Goal: Task Accomplishment & Management: Manage account settings

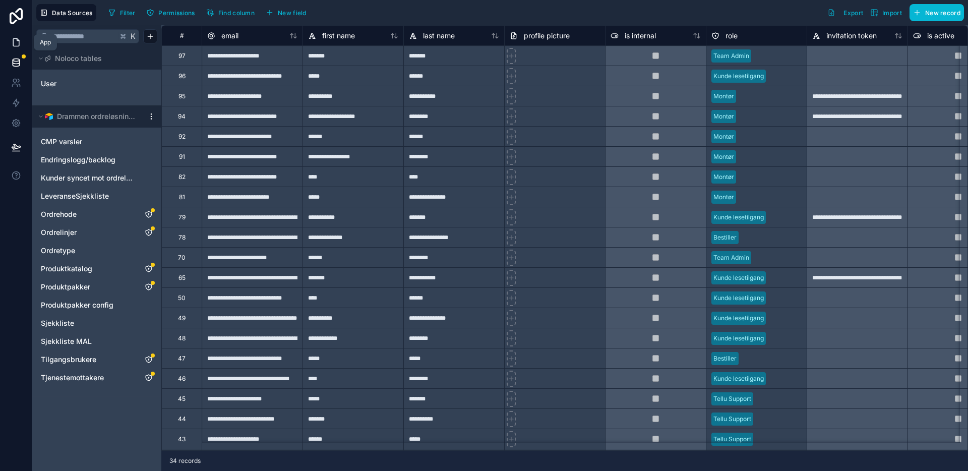
click at [11, 45] on icon at bounding box center [16, 42] width 10 height 10
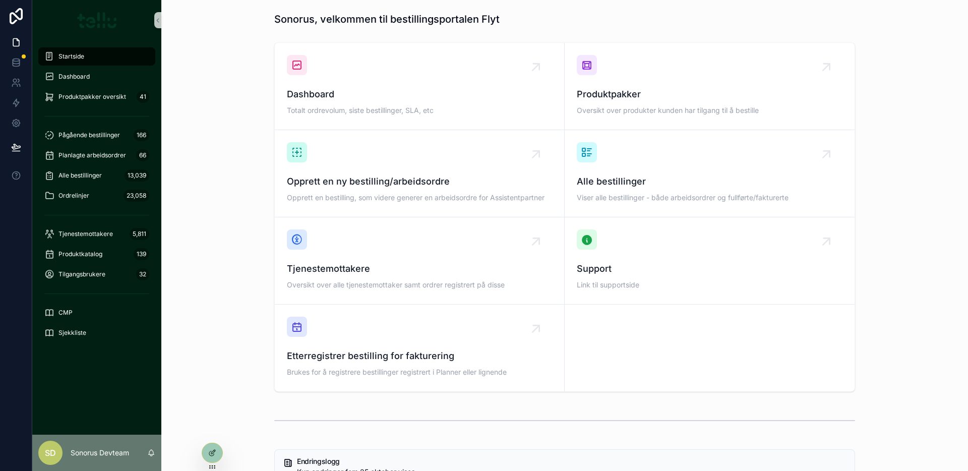
scroll to position [13, 0]
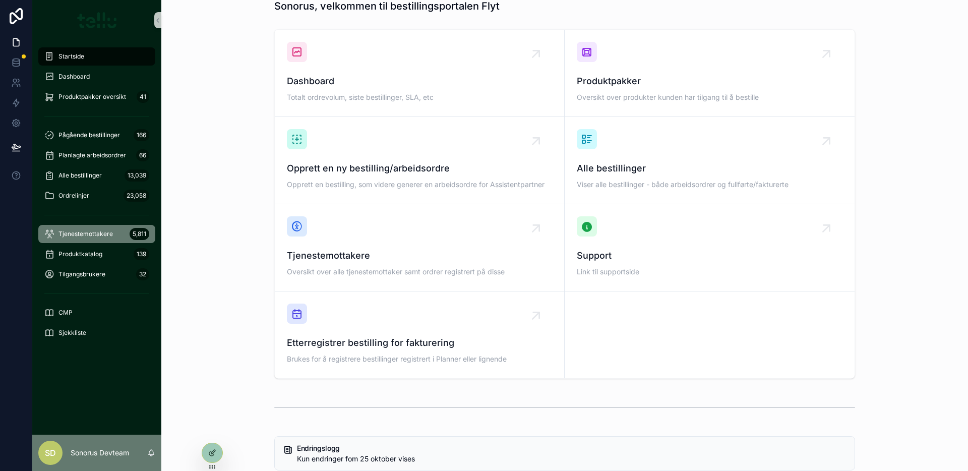
click at [94, 241] on div "Tjenestemottakere 5,811" at bounding box center [96, 234] width 105 height 16
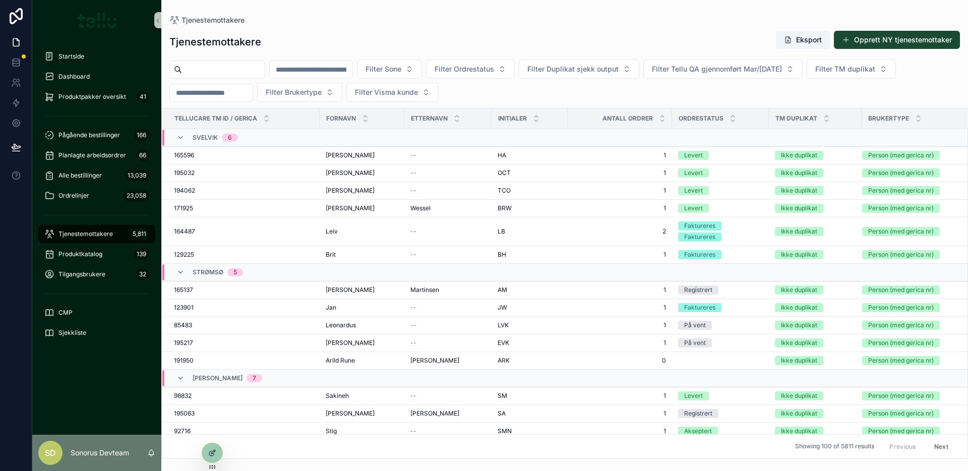
click at [872, 43] on button "Opprett NY tjenestemottaker" at bounding box center [897, 40] width 126 height 18
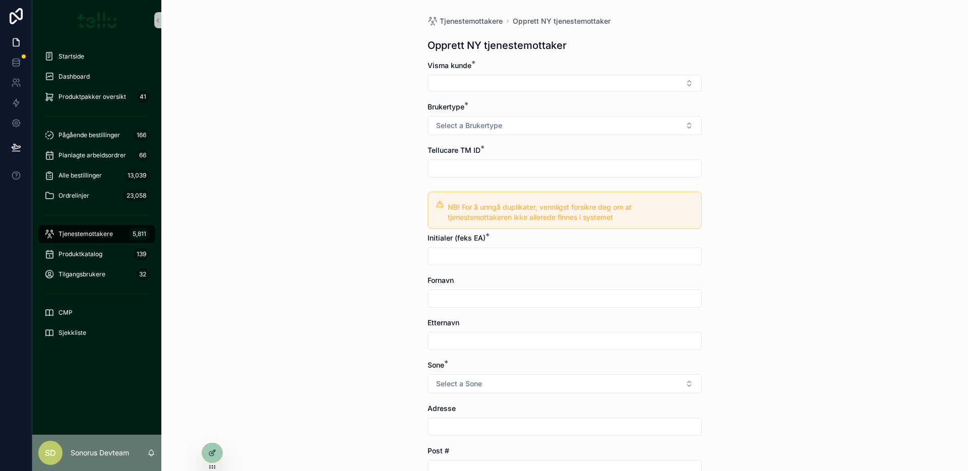
click at [464, 259] on input "scrollable content" at bounding box center [564, 256] width 273 height 14
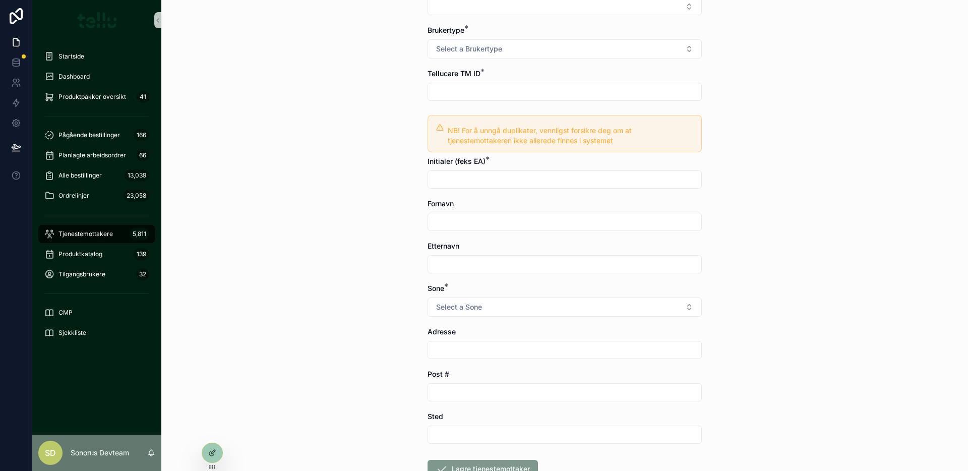
scroll to position [71, 0]
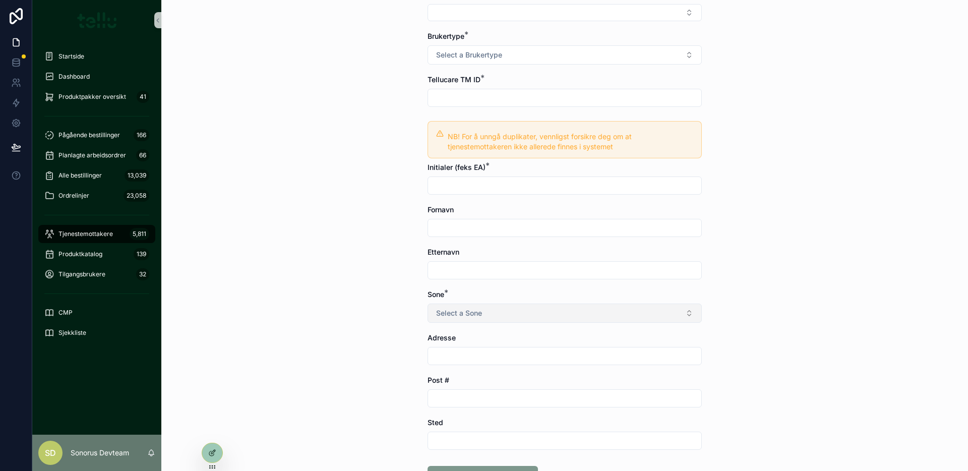
drag, startPoint x: 454, startPoint y: 309, endPoint x: 449, endPoint y: 310, distance: 5.1
click at [454, 310] on span "Select a Sone" at bounding box center [459, 313] width 46 height 10
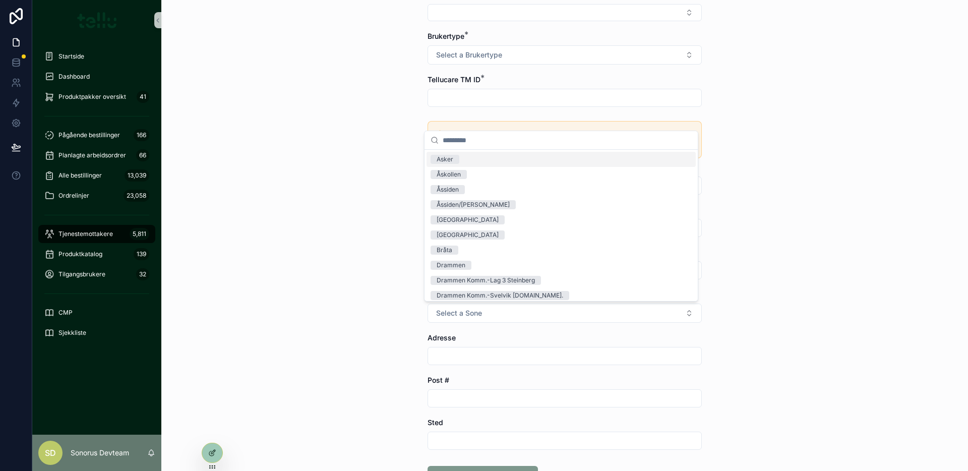
click at [339, 286] on div "Tjenestemottakere Opprett NY tjenestemottaker Opprett NY tjenestemottaker Visma…" at bounding box center [564, 164] width 807 height 471
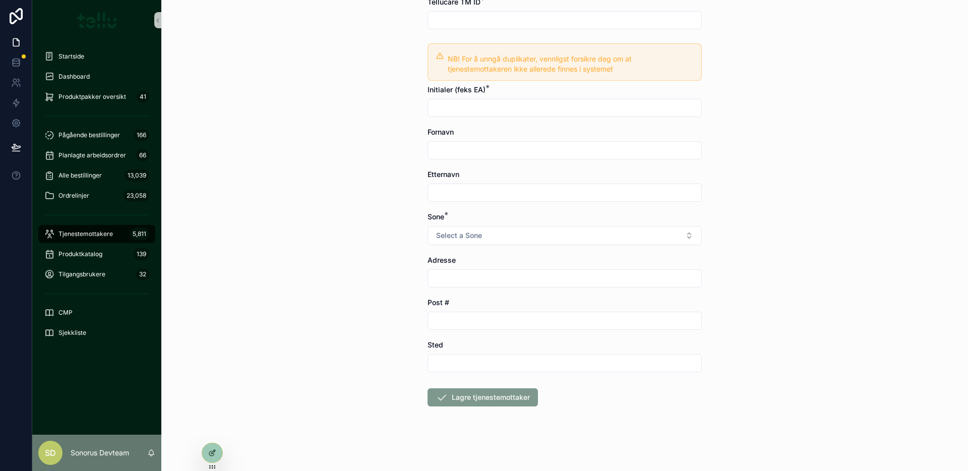
scroll to position [0, 0]
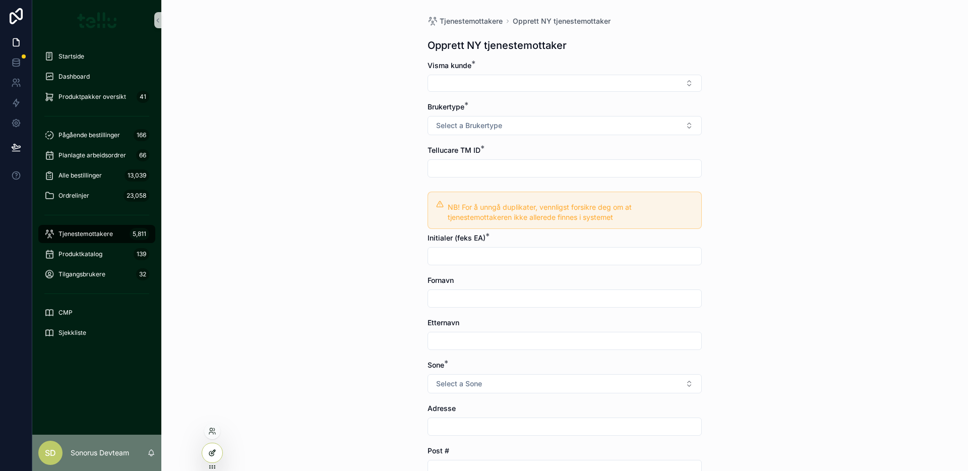
click at [211, 445] on div at bounding box center [212, 452] width 20 height 19
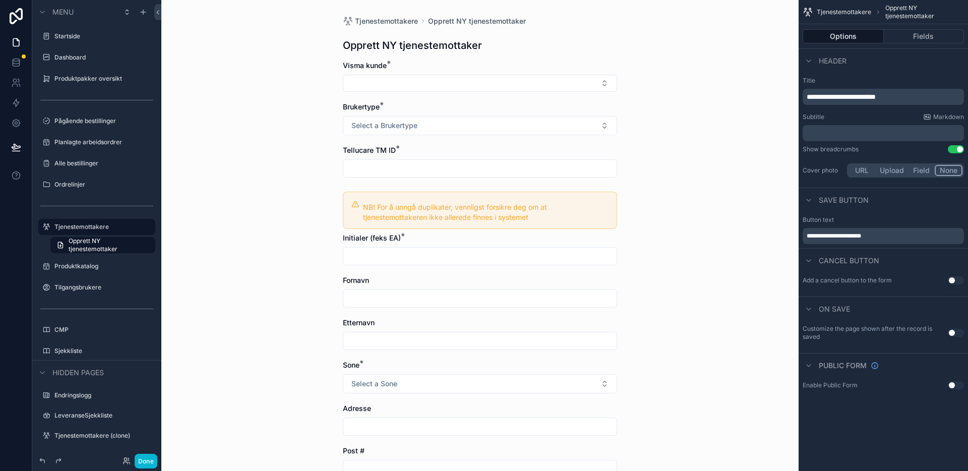
click at [730, 270] on div "Tjenestemottakere Opprett NY tjenestemottaker Opprett NY tjenestemottaker Visma…" at bounding box center [479, 235] width 637 height 471
click at [18, 104] on icon at bounding box center [16, 103] width 10 height 10
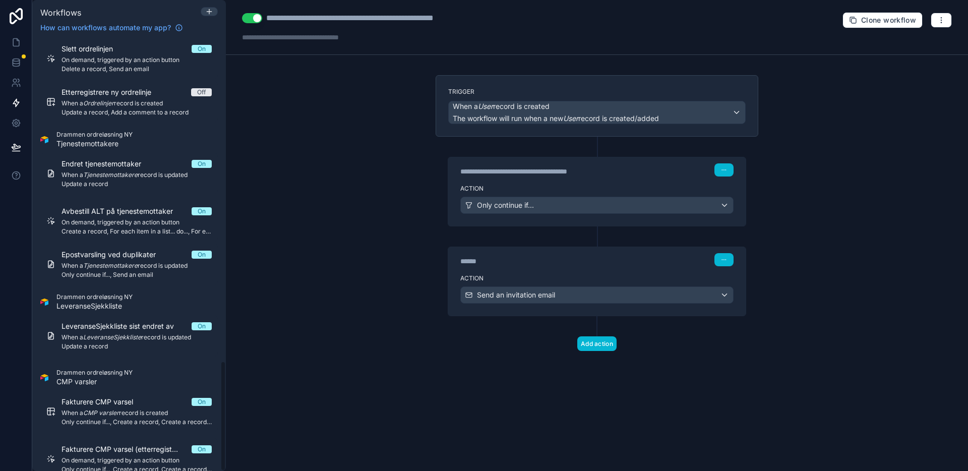
scroll to position [1262, 0]
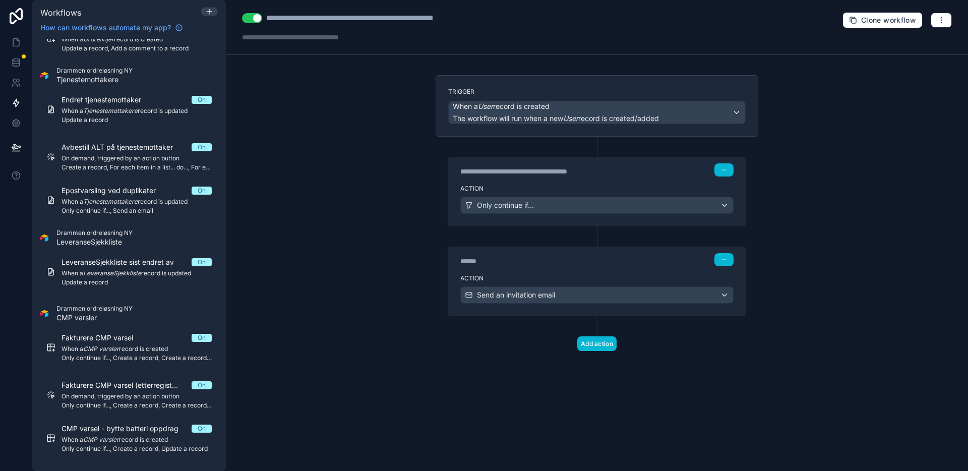
click at [346, 254] on div "**********" at bounding box center [597, 235] width 742 height 471
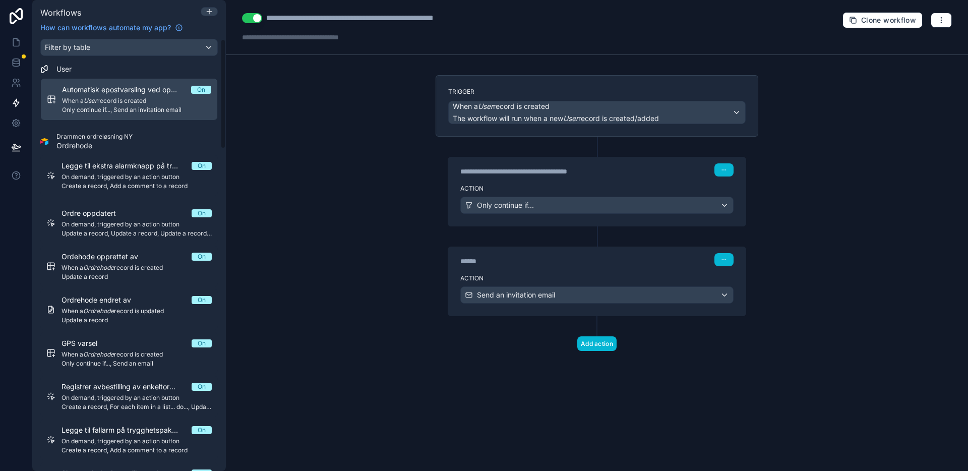
scroll to position [0, 0]
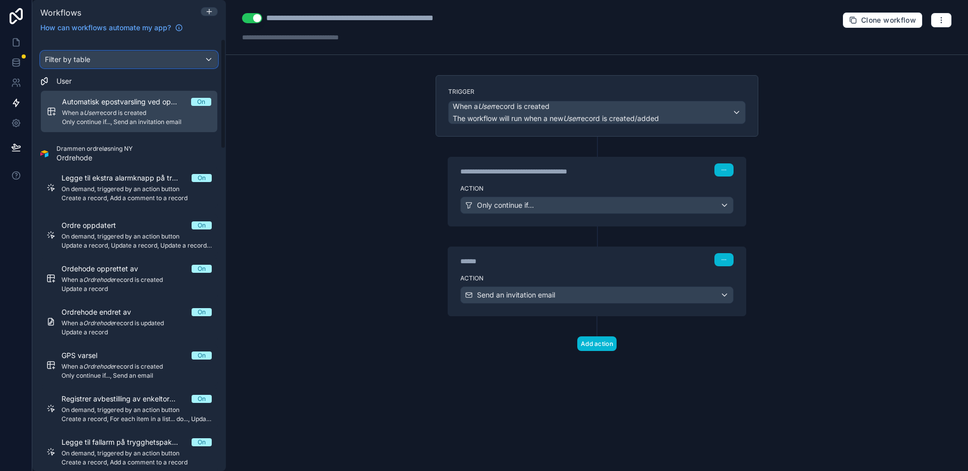
click at [144, 60] on div "Filter by table" at bounding box center [129, 59] width 176 height 16
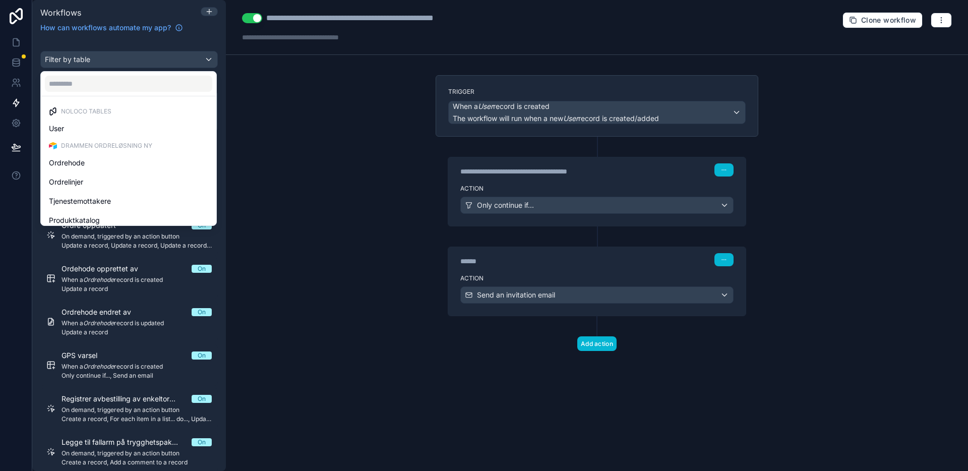
click at [144, 60] on div "scrollable content" at bounding box center [484, 235] width 968 height 471
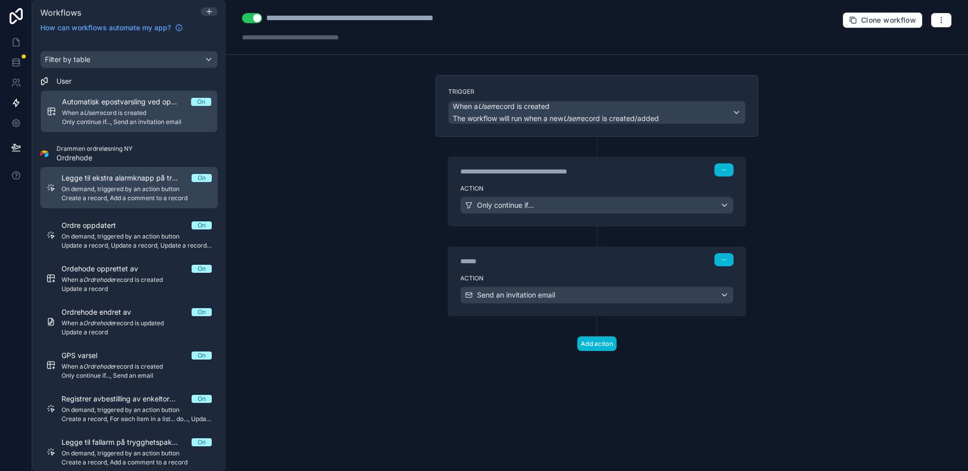
click at [118, 178] on span "Legge til ekstra alarmknapp på trygghetspakken" at bounding box center [127, 178] width 130 height 10
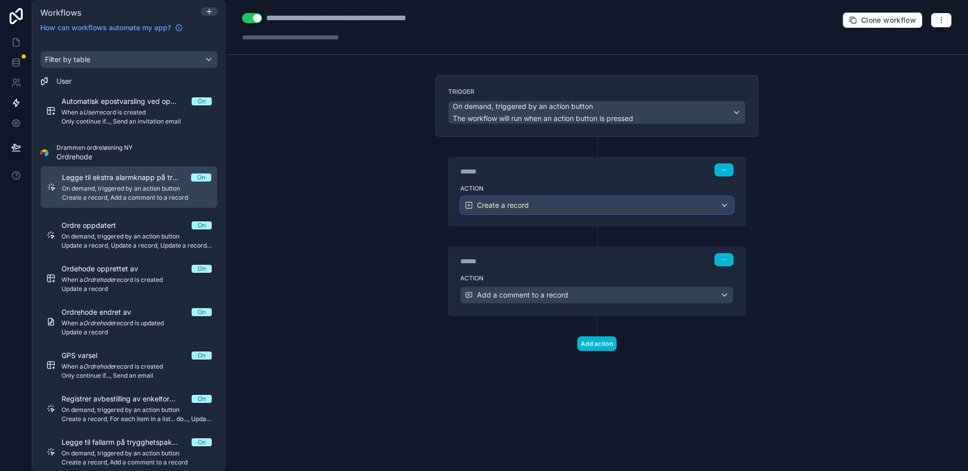
click at [510, 204] on span "Create a record" at bounding box center [503, 205] width 52 height 10
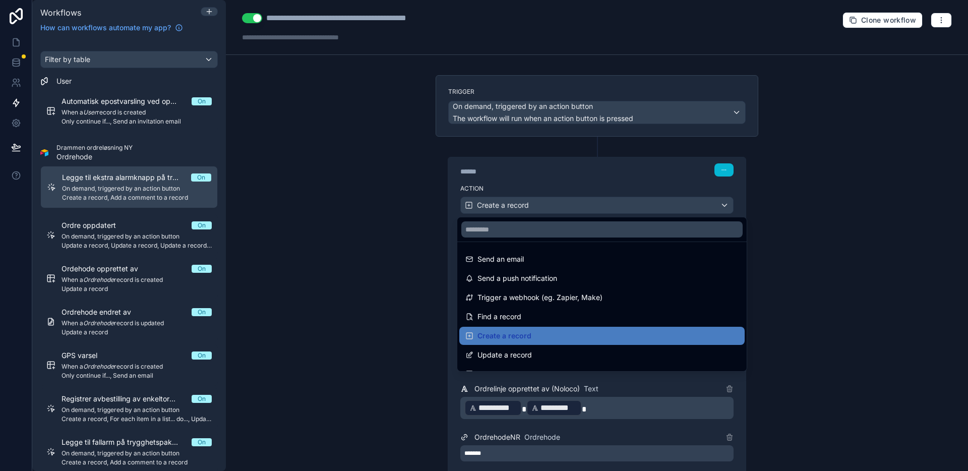
click at [345, 240] on div at bounding box center [484, 235] width 968 height 471
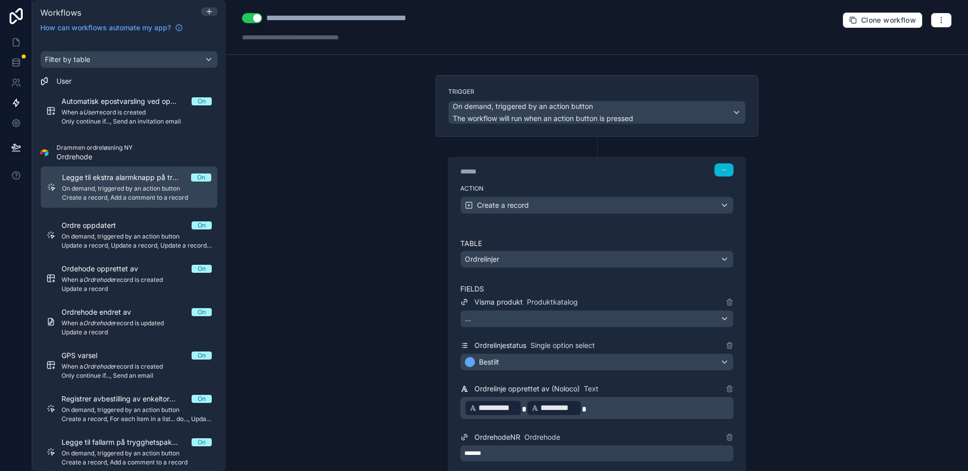
scroll to position [94, 0]
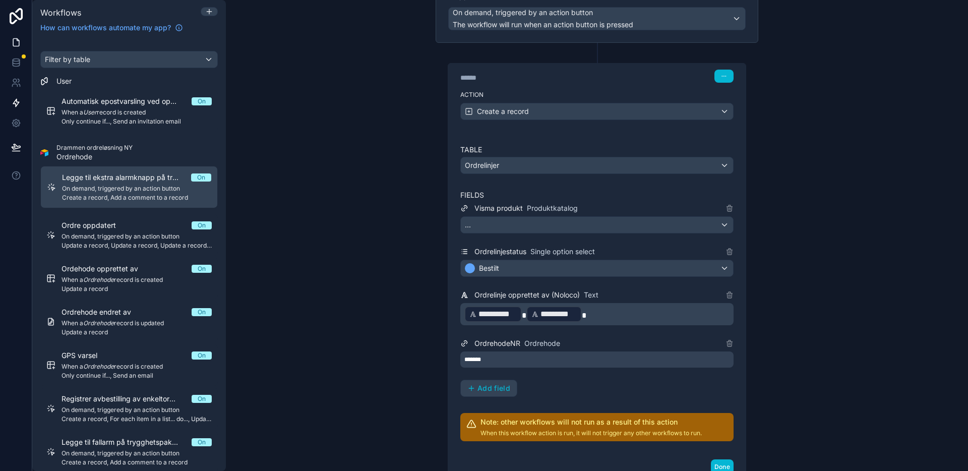
click at [15, 42] on icon at bounding box center [16, 42] width 10 height 10
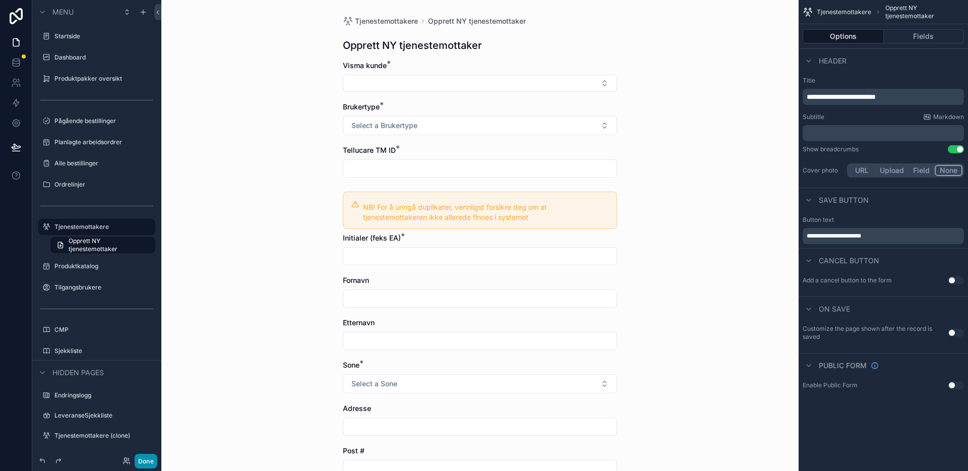
click at [143, 461] on button "Done" at bounding box center [146, 461] width 23 height 15
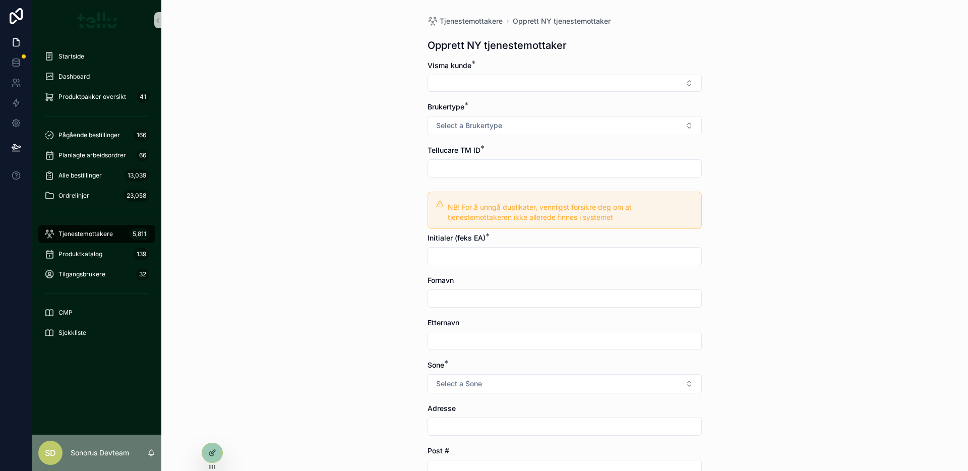
click at [229, 258] on div "Tjenestemottakere Opprett NY tjenestemottaker Opprett NY tjenestemottaker Visma…" at bounding box center [564, 235] width 807 height 471
click at [103, 230] on span "Tjenestemottakere" at bounding box center [85, 234] width 54 height 8
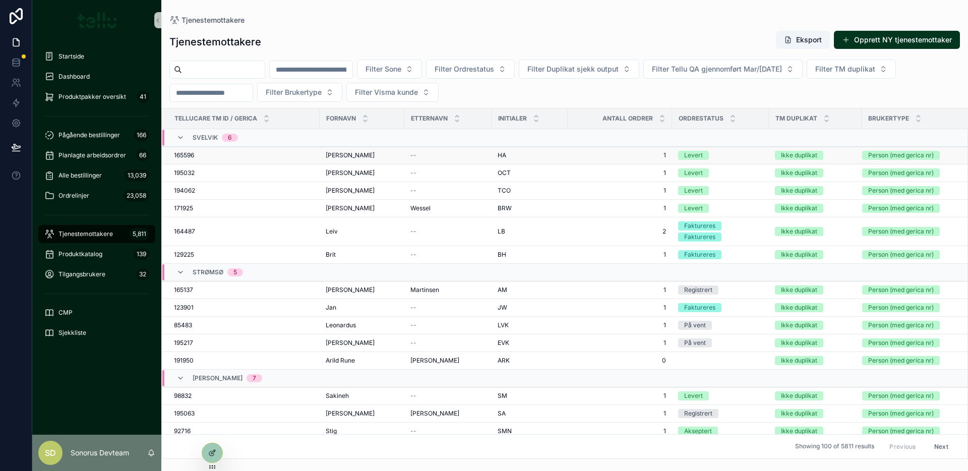
click at [263, 156] on div "165596 165596" at bounding box center [244, 155] width 140 height 8
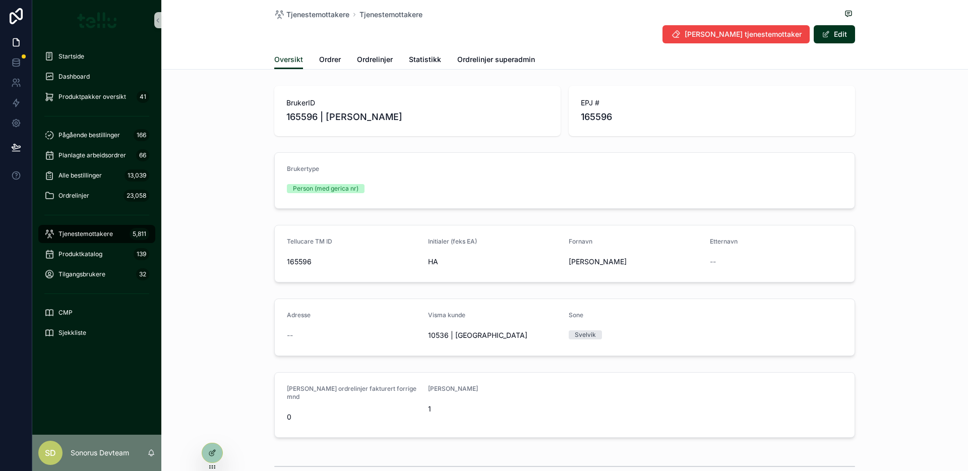
click at [338, 65] on div "Oversikt Ordrer Ordrelinjer Statistikk Ordrelinjer superadmin" at bounding box center [564, 59] width 581 height 19
click at [331, 63] on span "Ordrer" at bounding box center [330, 59] width 22 height 10
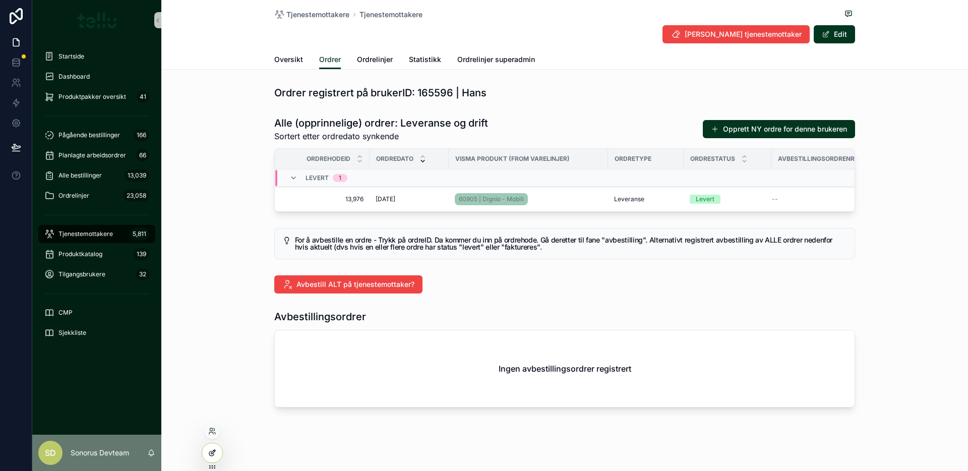
click at [206, 446] on div at bounding box center [212, 452] width 20 height 19
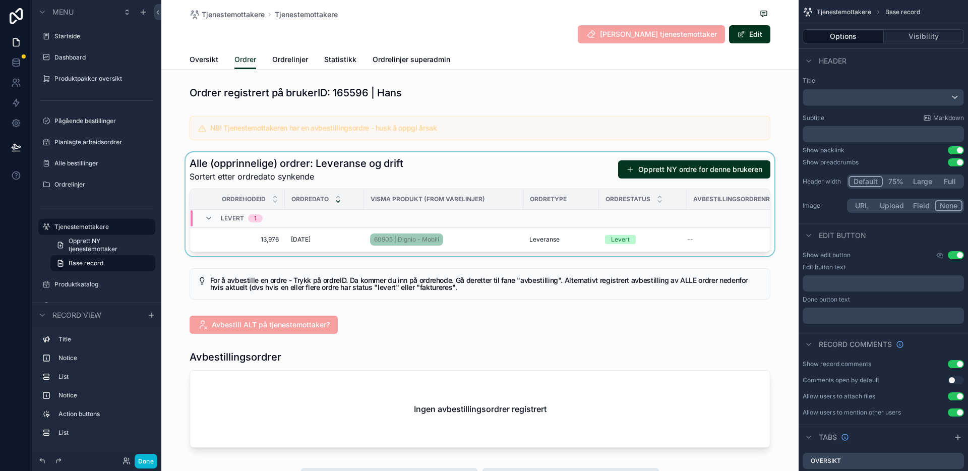
click at [449, 179] on div "scrollable content" at bounding box center [479, 204] width 637 height 104
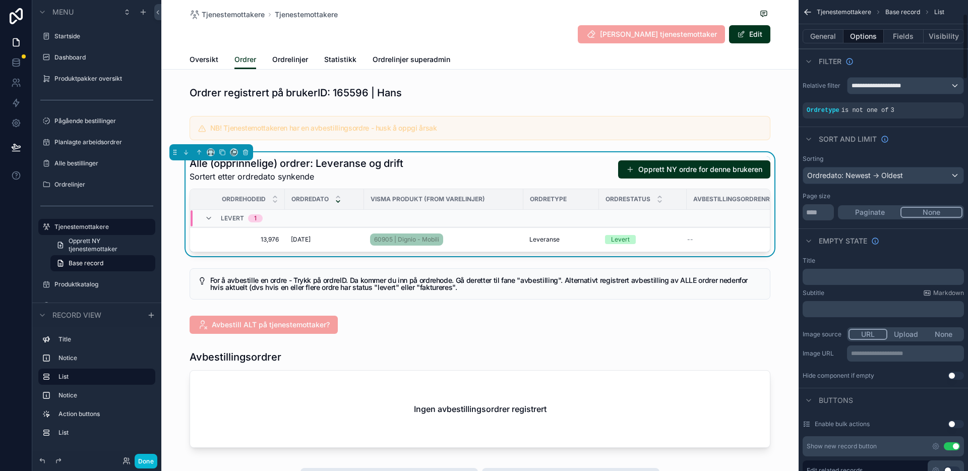
scroll to position [255, 0]
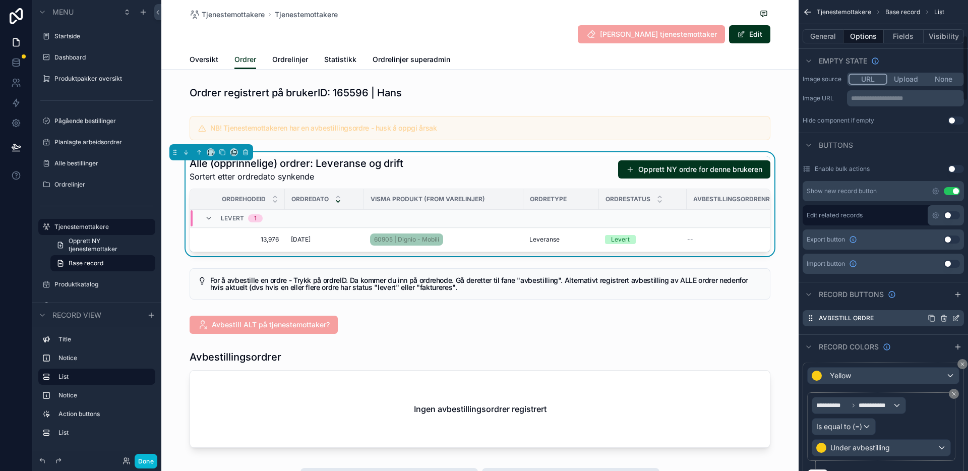
click at [955, 318] on icon "scrollable content" at bounding box center [956, 318] width 8 height 8
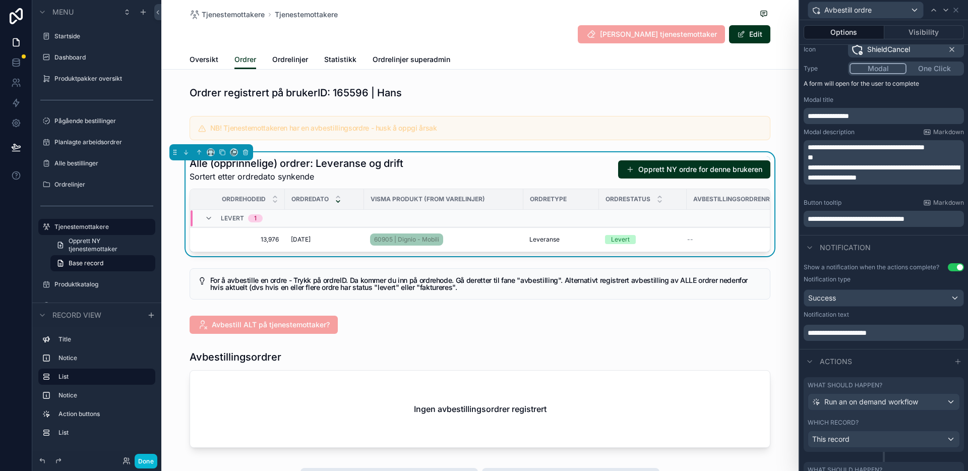
scroll to position [205, 0]
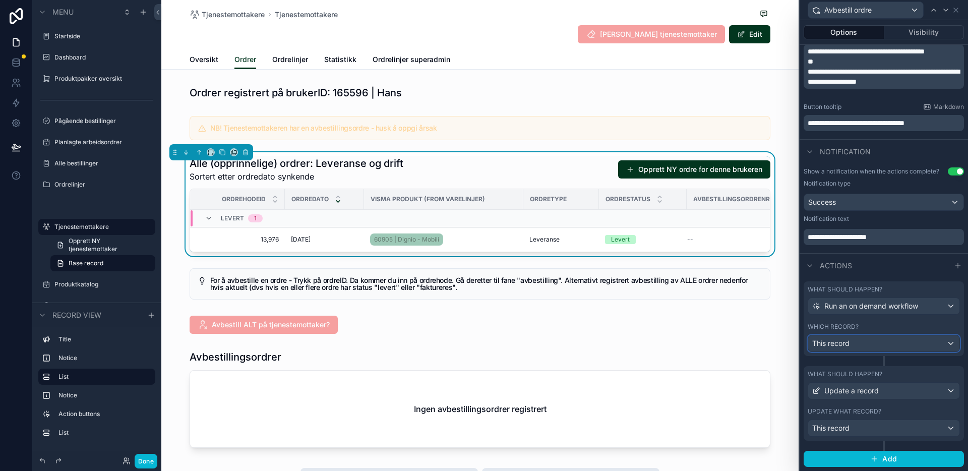
click at [880, 349] on div "This record" at bounding box center [883, 343] width 151 height 16
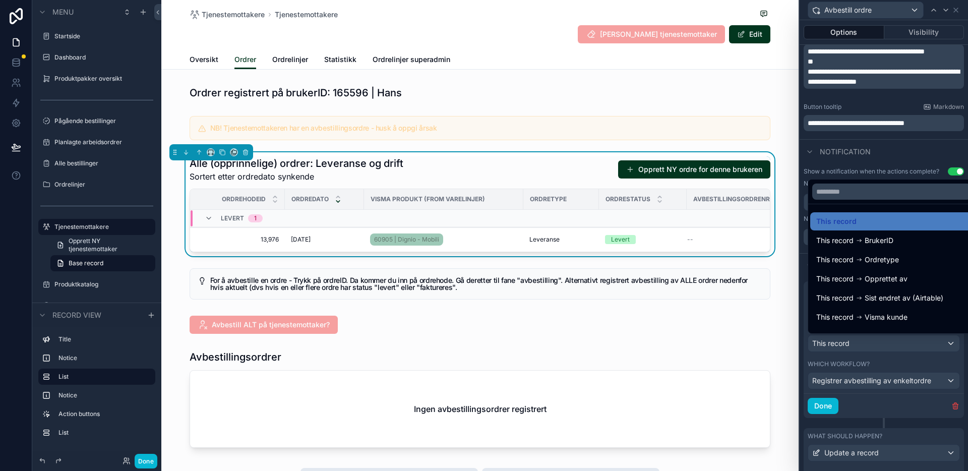
click at [880, 349] on div at bounding box center [884, 235] width 168 height 471
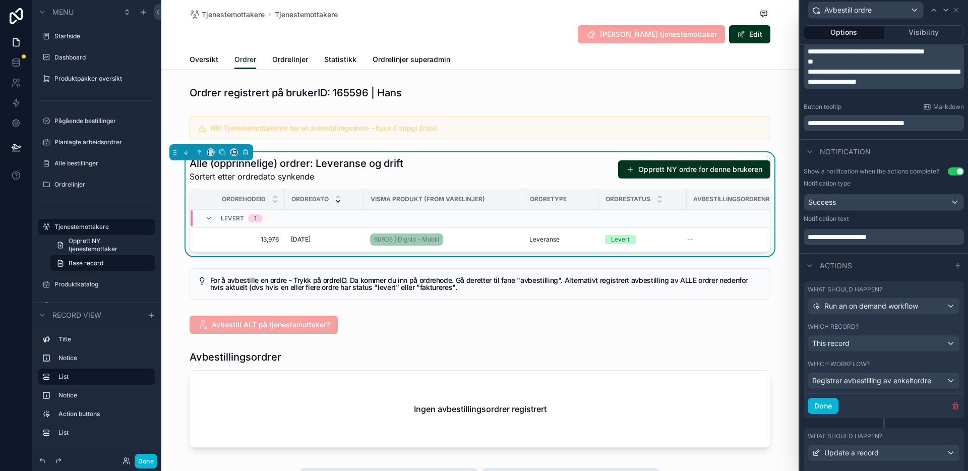
scroll to position [262, 0]
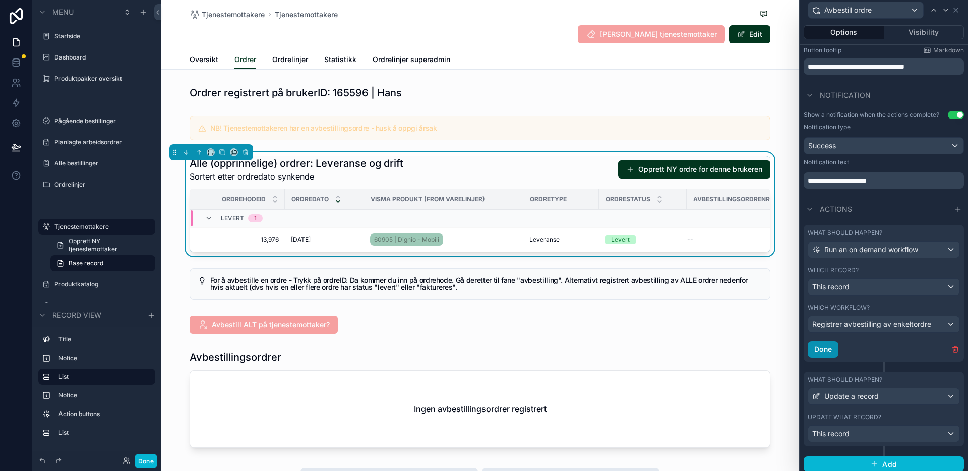
click at [824, 349] on button "Done" at bounding box center [823, 349] width 31 height 16
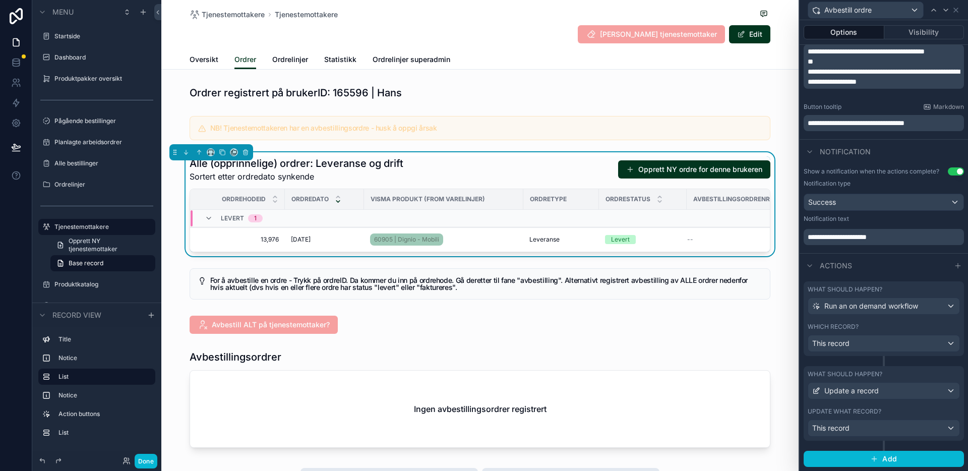
scroll to position [205, 0]
click at [149, 459] on button "Done" at bounding box center [146, 461] width 23 height 15
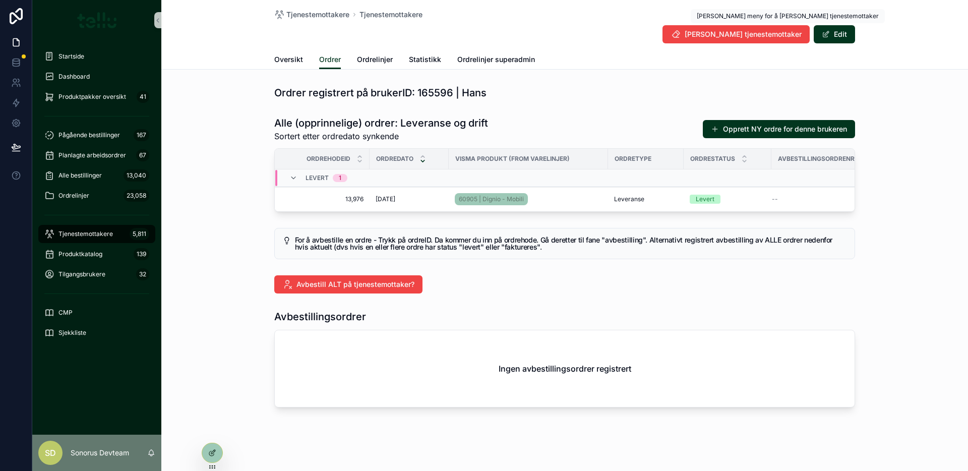
click at [928, 180] on div "Alle (opprinnelige) ordrer: Leveranse og drift Sortert [PERSON_NAME] ordredato …" at bounding box center [564, 164] width 807 height 104
click at [570, 88] on div "Ordrer registrert på brukerID: 165596 | Hans" at bounding box center [564, 93] width 581 height 14
click at [91, 234] on span "Tjenestemottakere" at bounding box center [85, 234] width 54 height 8
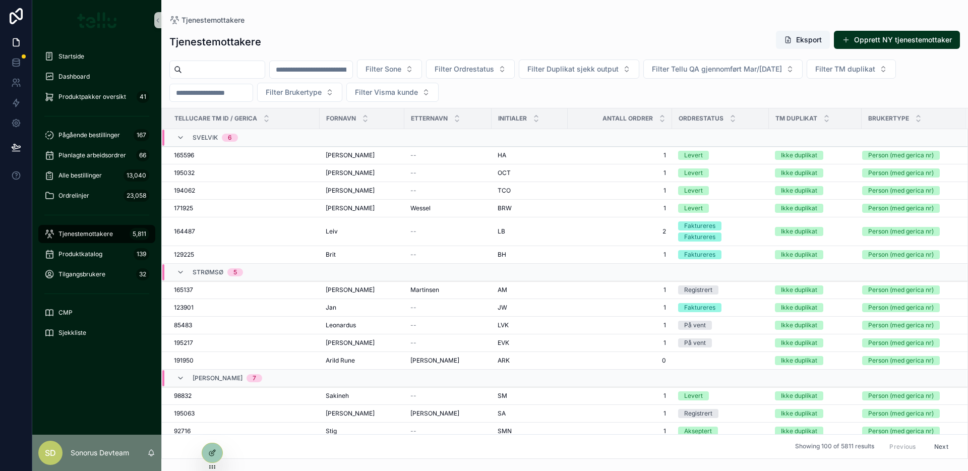
click at [323, 36] on div "Tjenestemottakere Eksport Opprett NY tjenestemottaker" at bounding box center [564, 41] width 791 height 23
click at [11, 64] on icon at bounding box center [16, 62] width 10 height 10
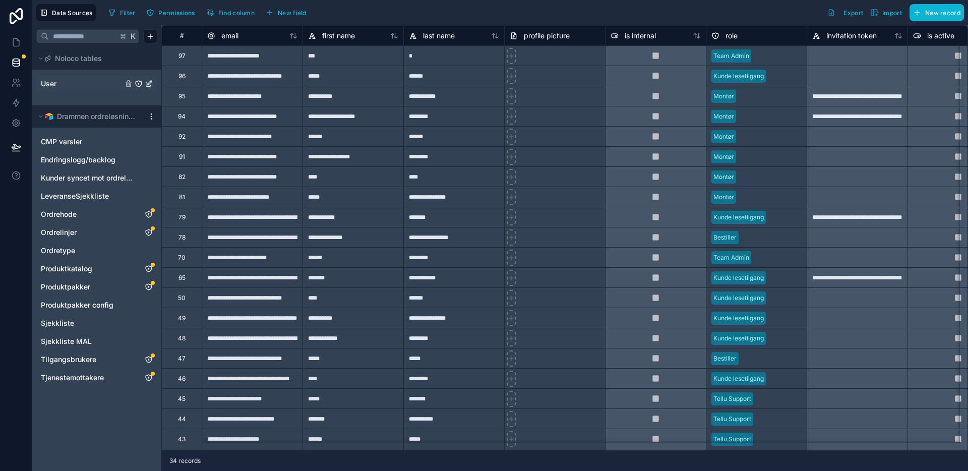
click at [59, 86] on link "User" at bounding box center [82, 84] width 82 height 10
click at [76, 144] on span "CMP varsler" at bounding box center [61, 142] width 41 height 10
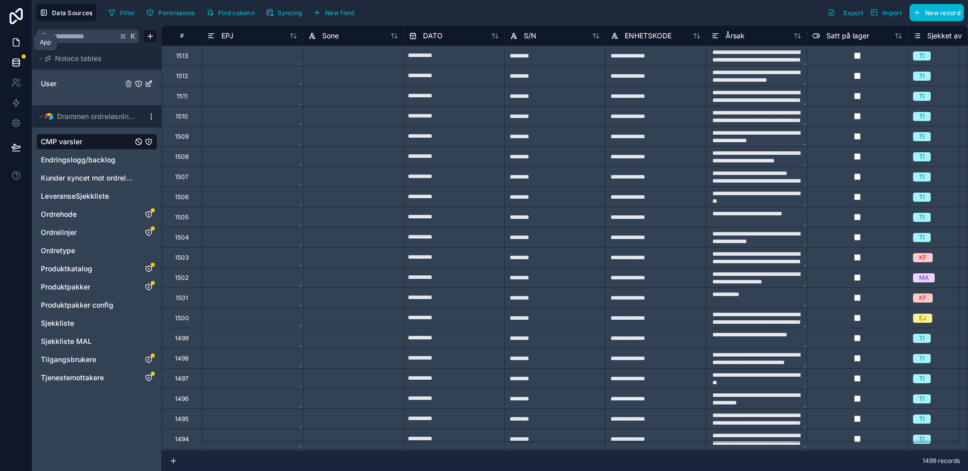
click at [15, 46] on icon at bounding box center [16, 43] width 6 height 8
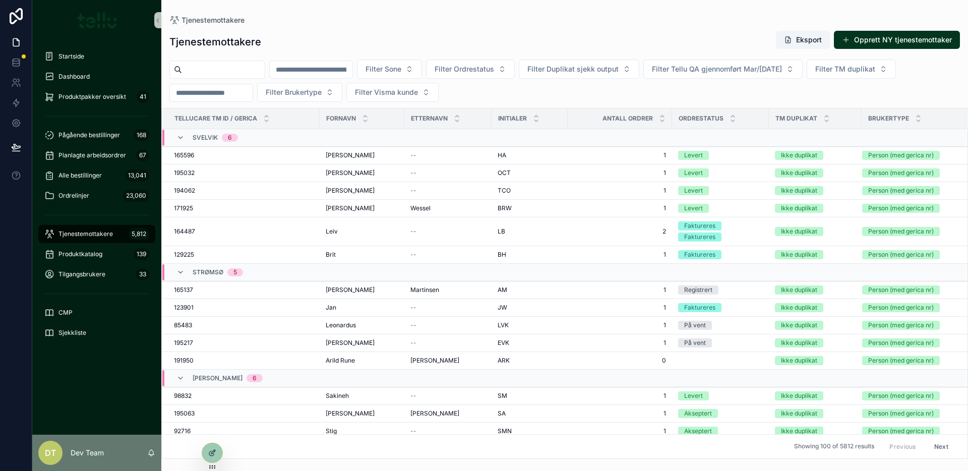
click at [222, 75] on input "scrollable content" at bounding box center [223, 70] width 83 height 14
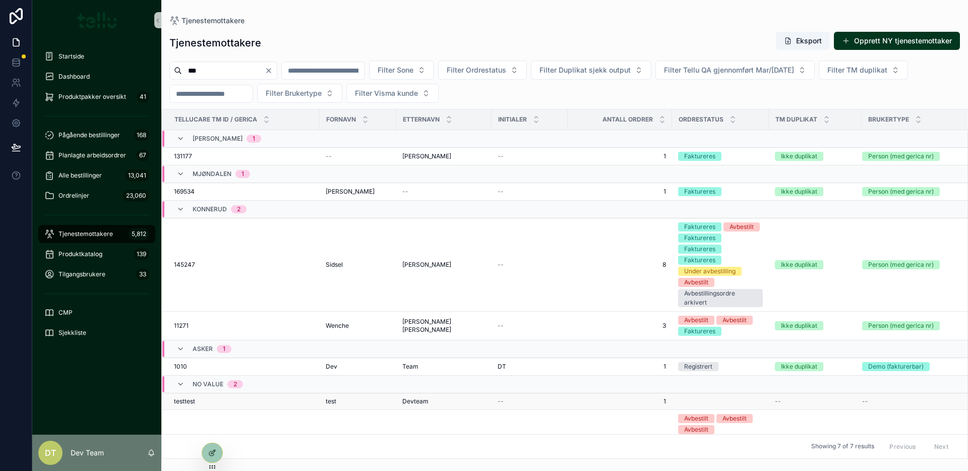
scroll to position [57, 0]
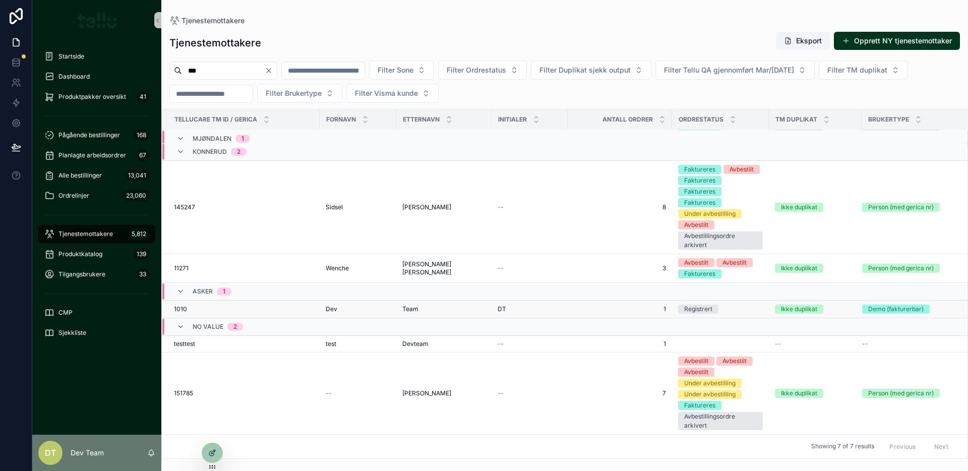
type input "***"
click at [284, 309] on div "1010 1010" at bounding box center [244, 309] width 140 height 8
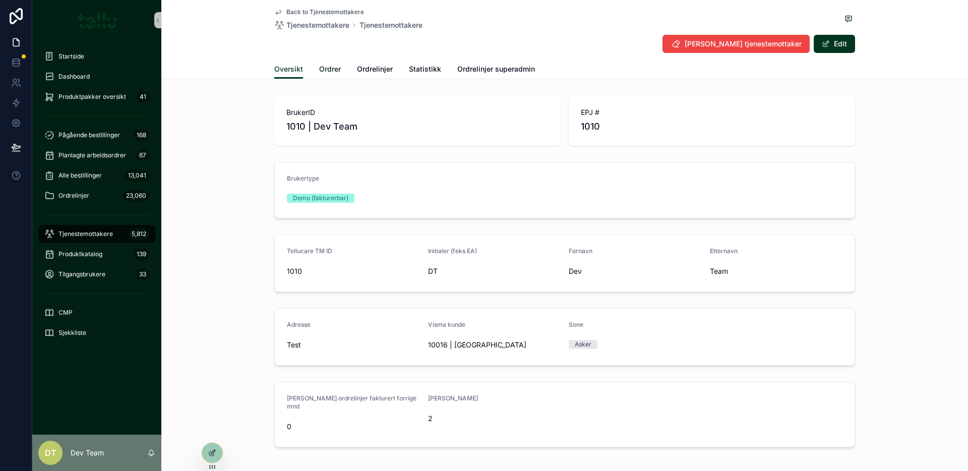
click at [329, 70] on span "Ordrer" at bounding box center [330, 69] width 22 height 10
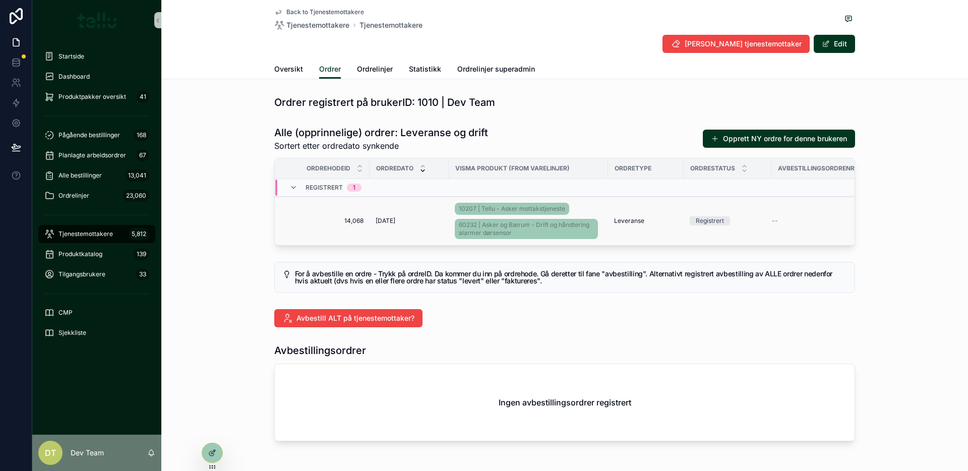
click at [322, 220] on span "14,068" at bounding box center [325, 221] width 77 height 8
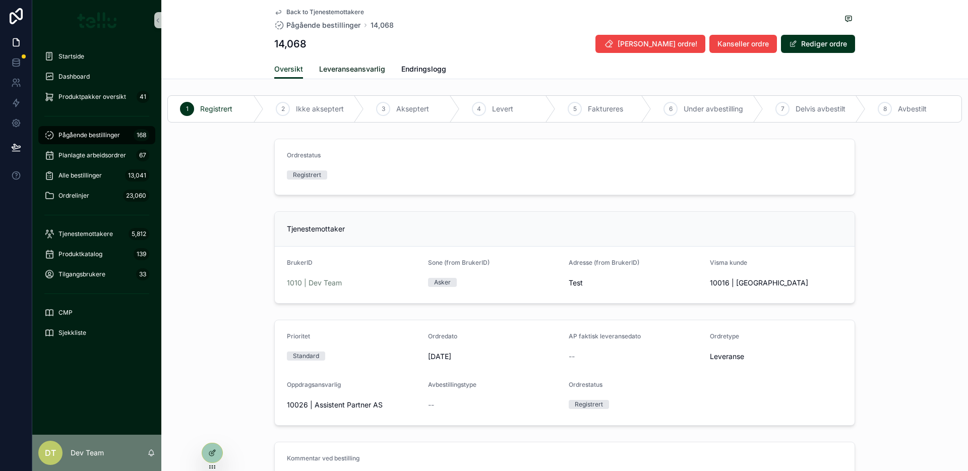
click at [344, 72] on span "Leveranseansvarlig" at bounding box center [352, 69] width 66 height 10
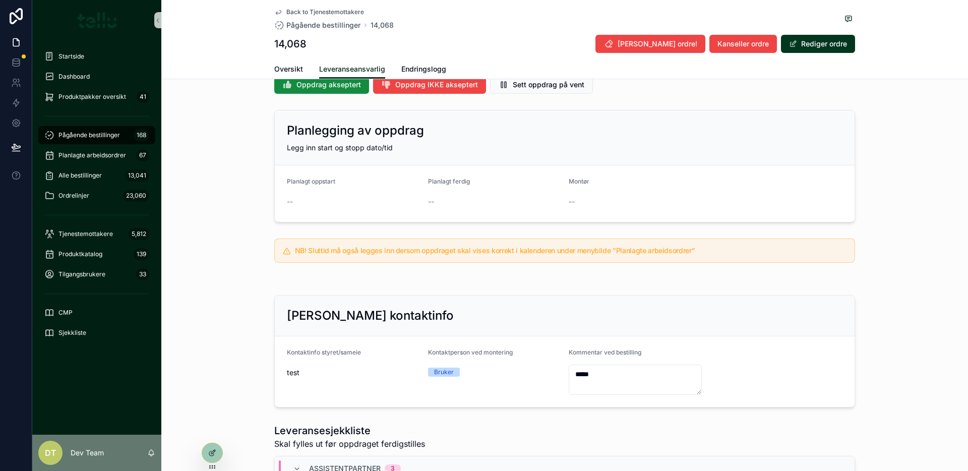
scroll to position [443, 0]
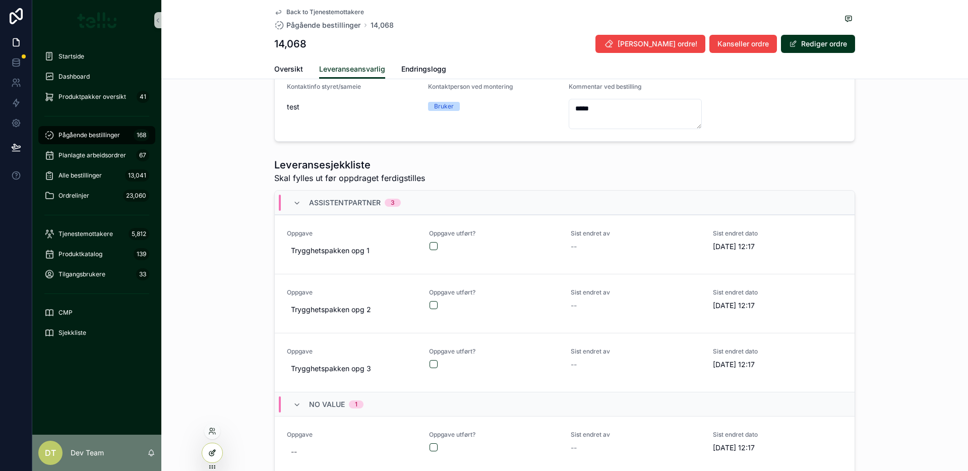
click at [218, 455] on div at bounding box center [212, 452] width 20 height 19
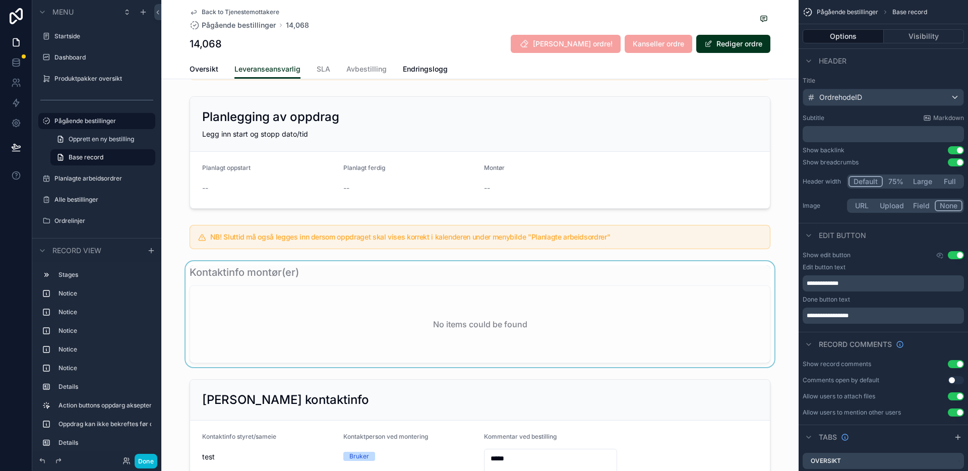
scroll to position [619, 0]
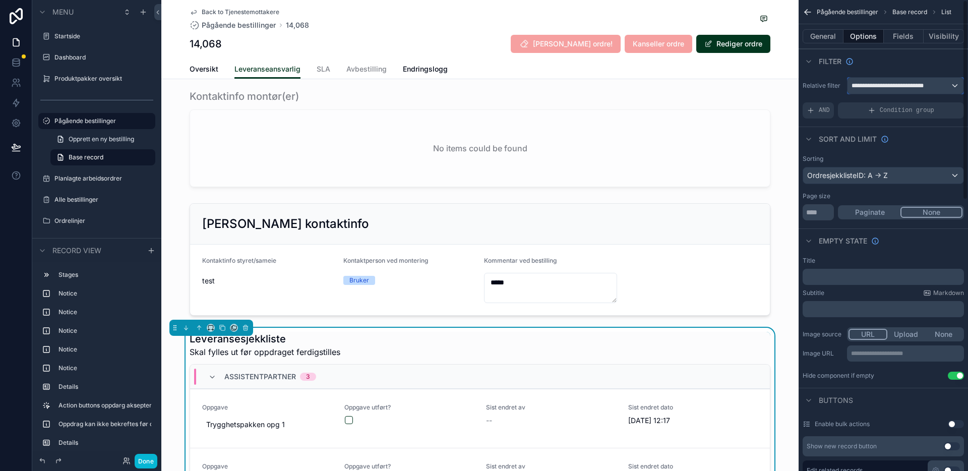
click at [868, 85] on span "**********" at bounding box center [892, 86] width 80 height 8
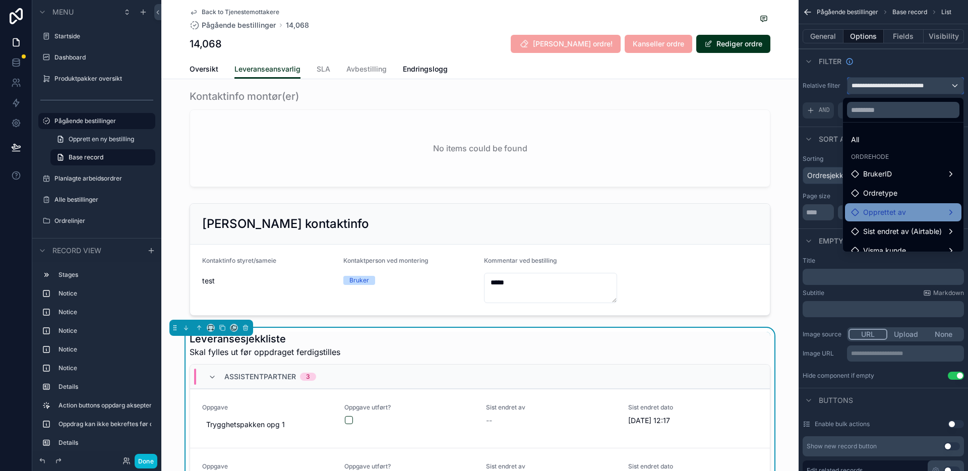
scroll to position [48, 0]
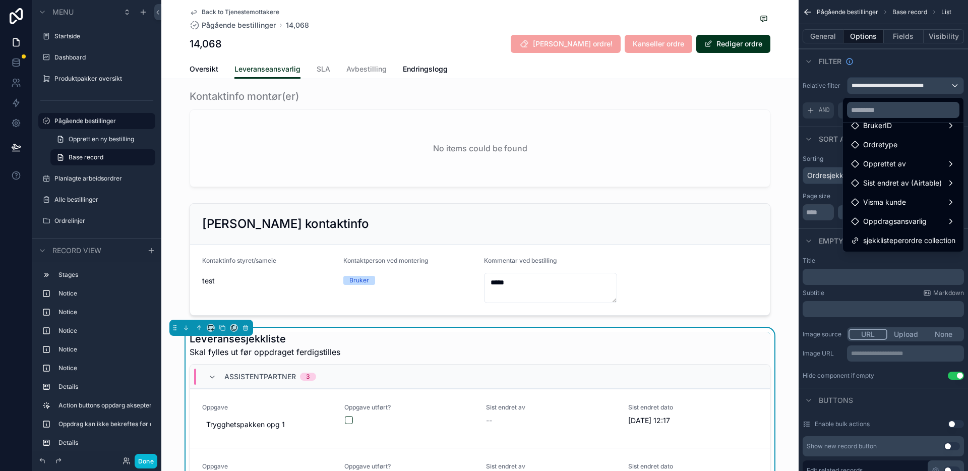
click at [19, 66] on div "scrollable content" at bounding box center [484, 235] width 968 height 471
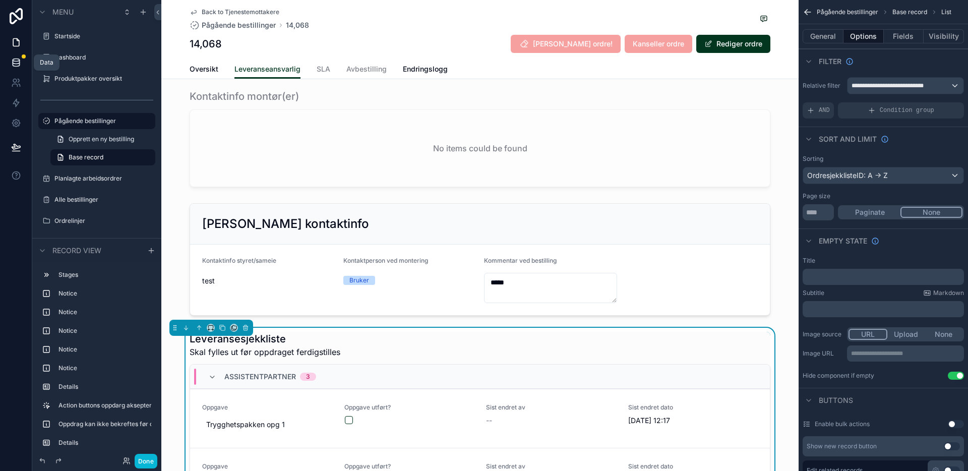
click at [13, 63] on icon at bounding box center [16, 65] width 7 height 4
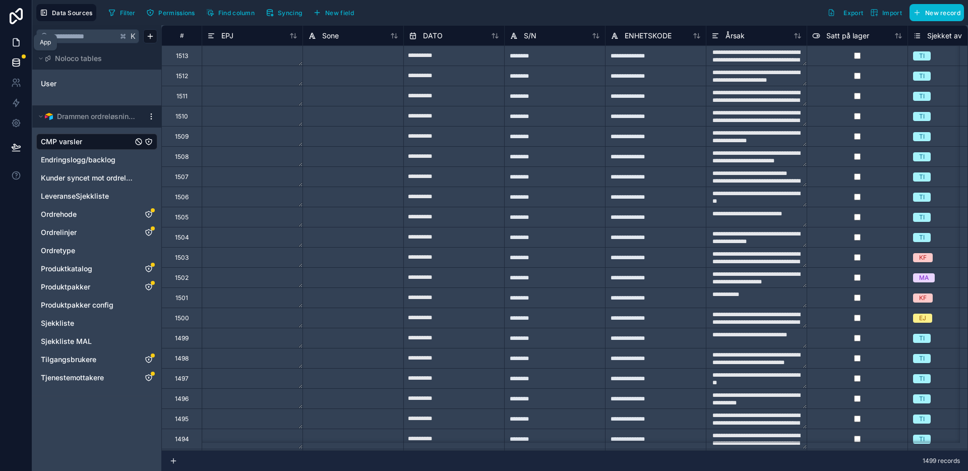
click at [20, 41] on icon at bounding box center [16, 42] width 10 height 10
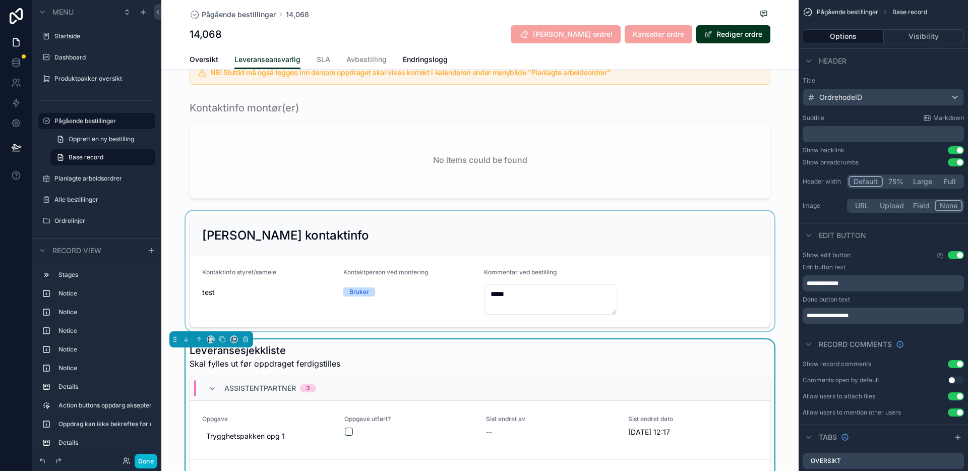
scroll to position [702, 0]
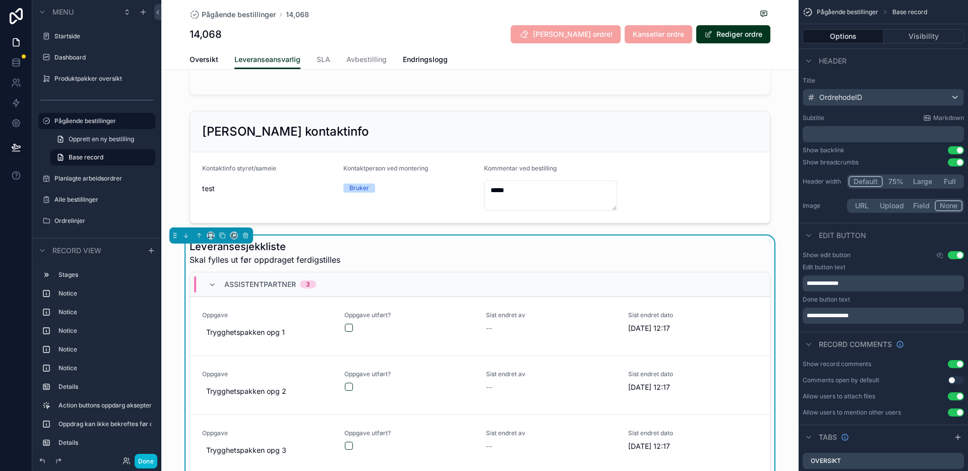
click at [422, 265] on div "Leveransesjekkliste Skal fylles ut før oppdraget ferdigstilles" at bounding box center [480, 252] width 581 height 26
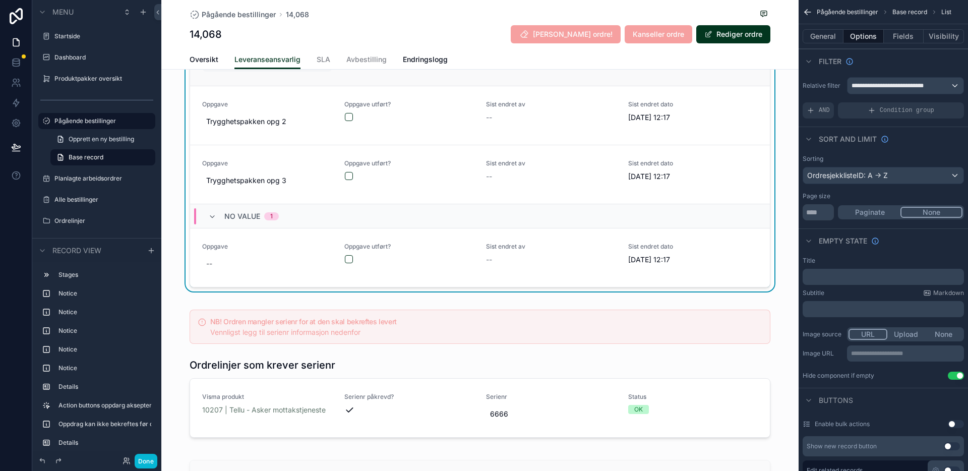
scroll to position [810, 0]
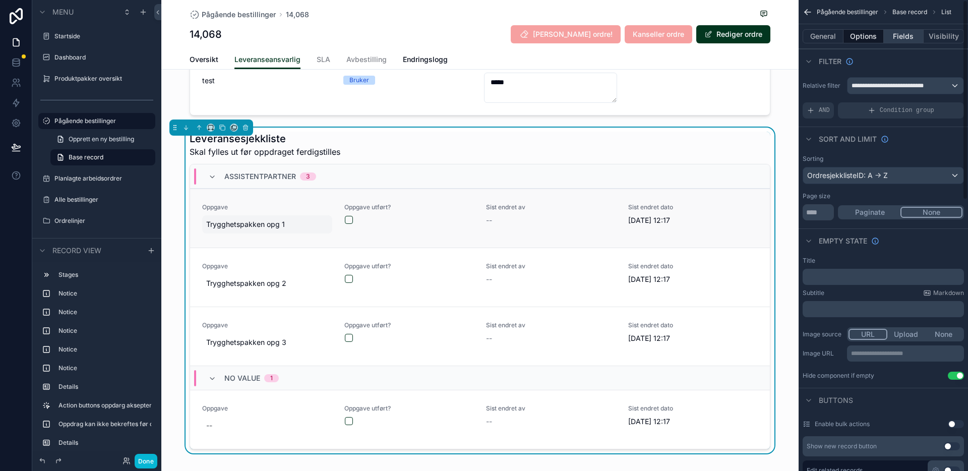
click at [906, 38] on button "Fields" at bounding box center [904, 36] width 40 height 14
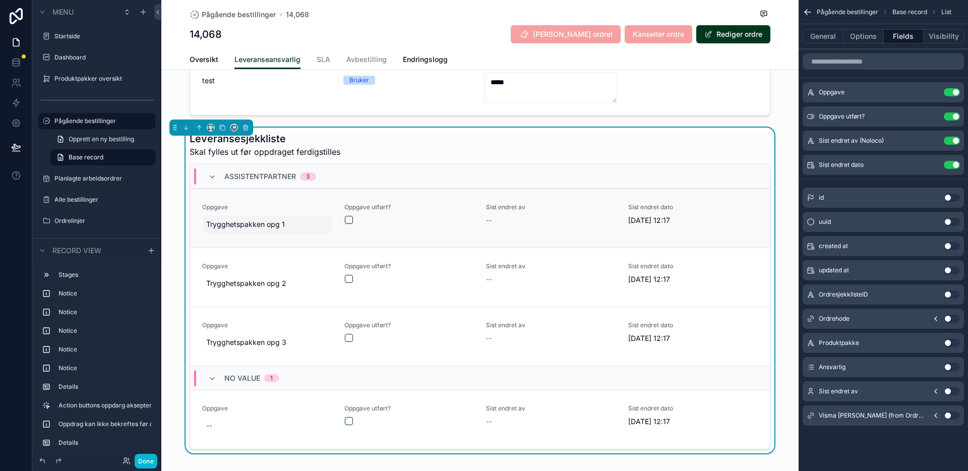
click at [688, 151] on div "Leveransesjekkliste Skal fylles ut før oppdraget ferdigstilles" at bounding box center [480, 145] width 581 height 26
click at [868, 38] on button "Options" at bounding box center [863, 36] width 40 height 14
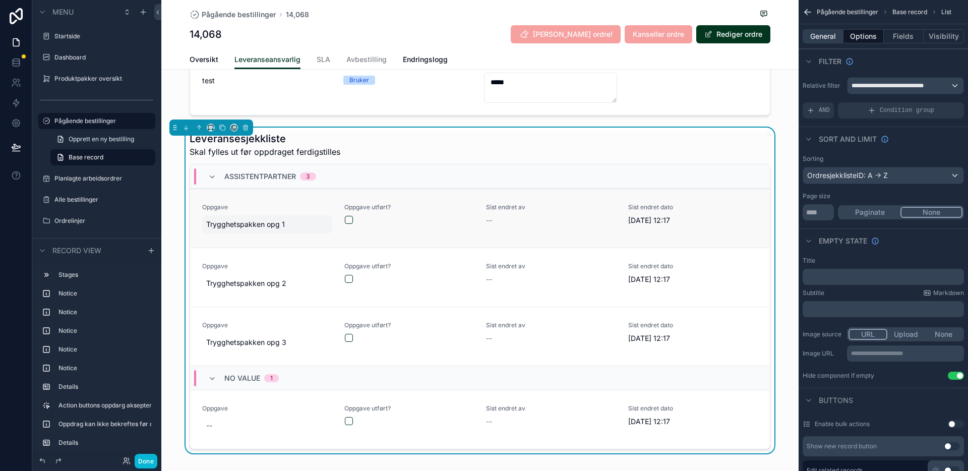
click at [833, 36] on button "General" at bounding box center [823, 36] width 41 height 14
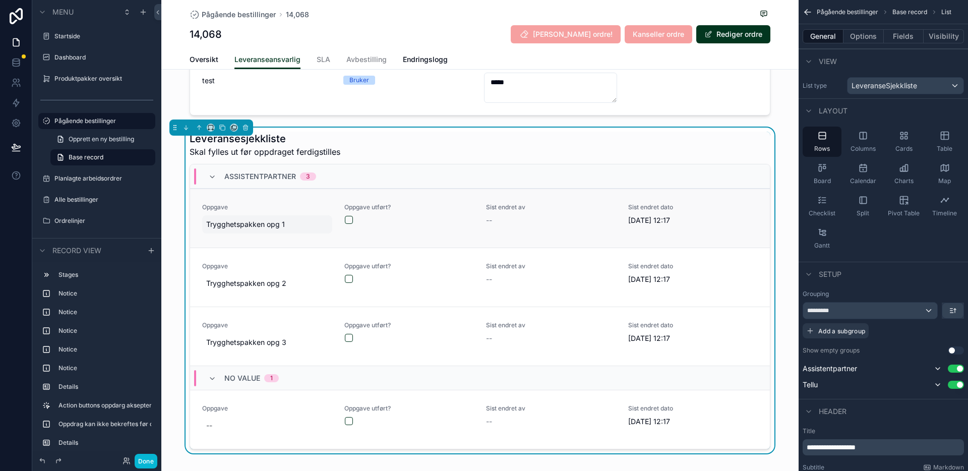
scroll to position [57, 0]
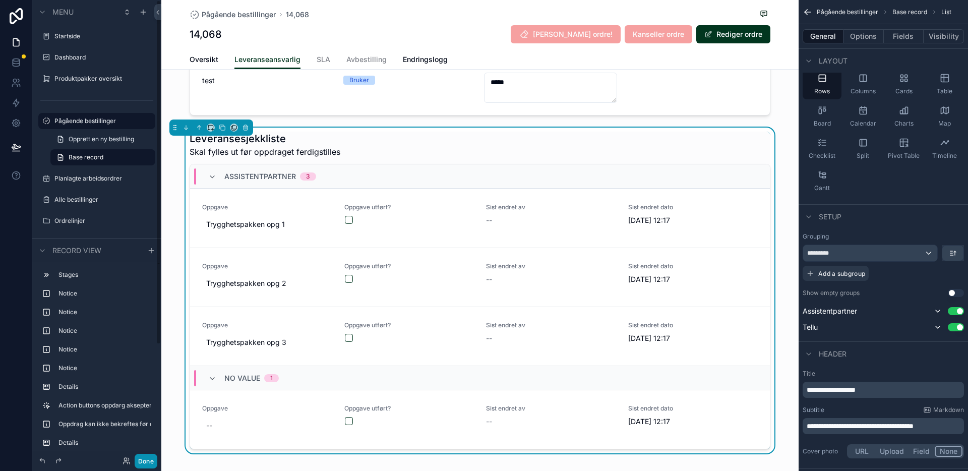
click at [146, 465] on button "Done" at bounding box center [146, 461] width 23 height 15
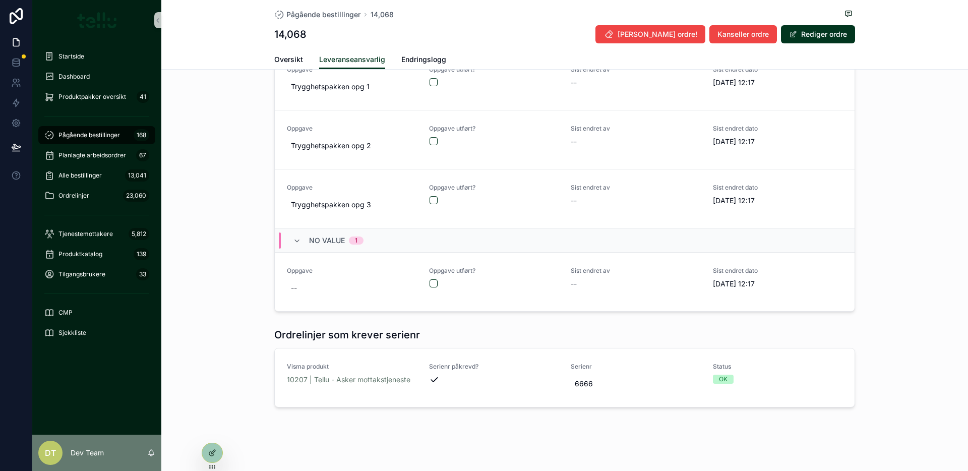
scroll to position [541, 0]
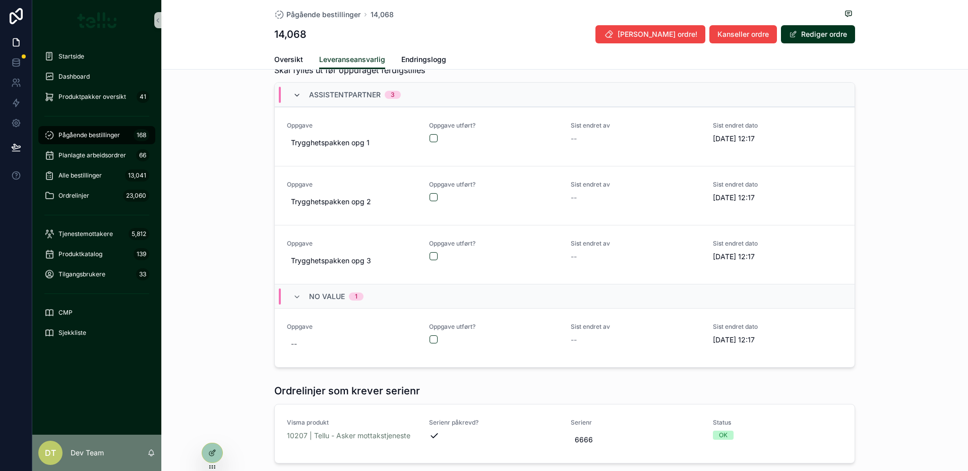
click at [293, 99] on icon "scrollable content" at bounding box center [297, 95] width 8 height 8
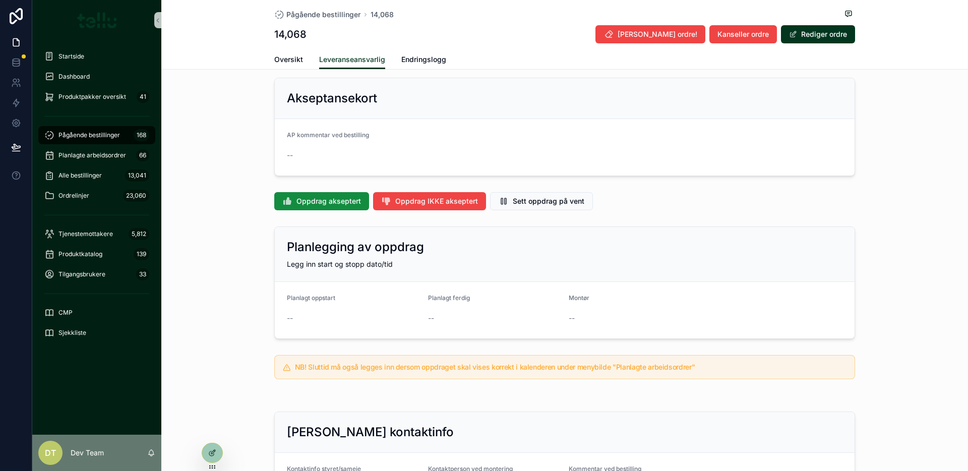
scroll to position [0, 0]
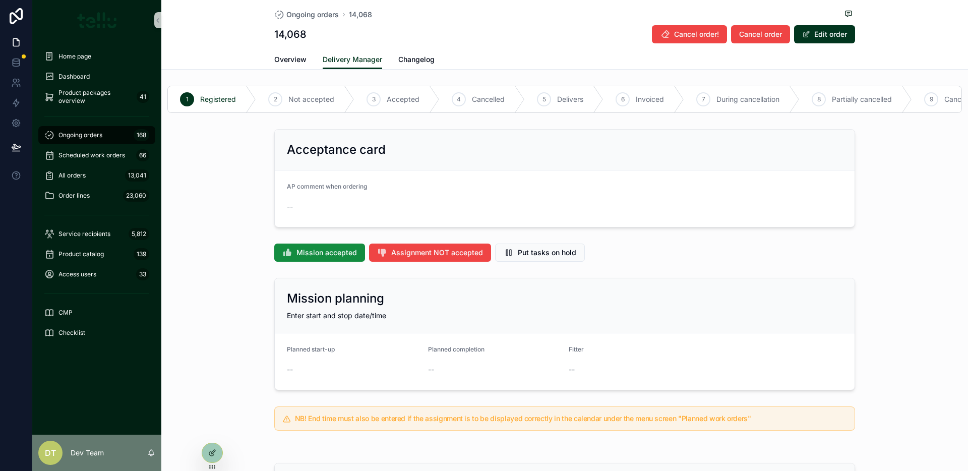
click at [905, 180] on div "Acceptance card AP comment when ordering --" at bounding box center [564, 178] width 807 height 106
click at [242, 266] on div "Mission accepted Assignment NOT accepted Put tasks on hold" at bounding box center [564, 252] width 807 height 26
click at [217, 450] on div at bounding box center [212, 452] width 20 height 19
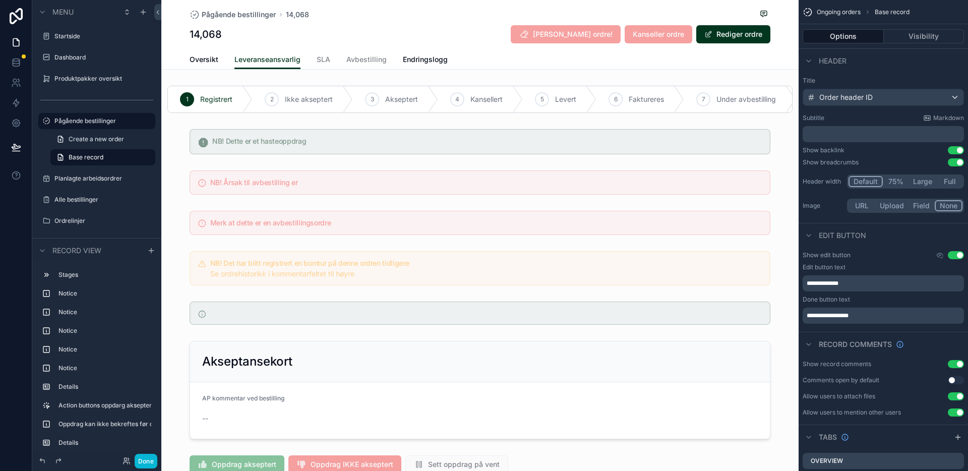
scroll to position [198, 0]
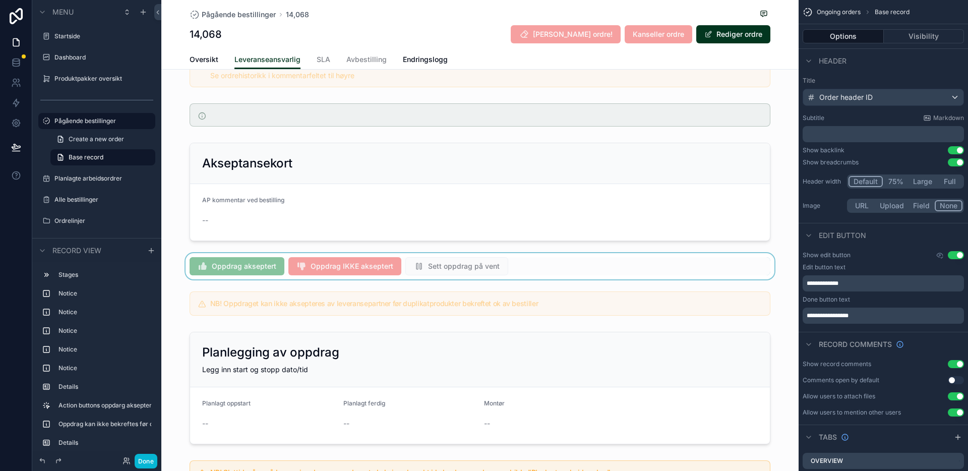
click at [587, 271] on div "scrollable content" at bounding box center [479, 266] width 637 height 26
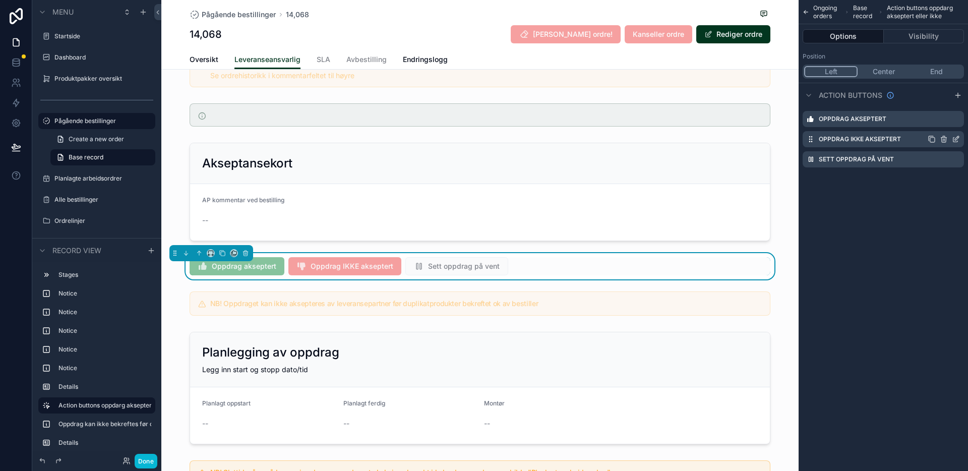
click at [954, 138] on icon "scrollable content" at bounding box center [956, 139] width 8 height 8
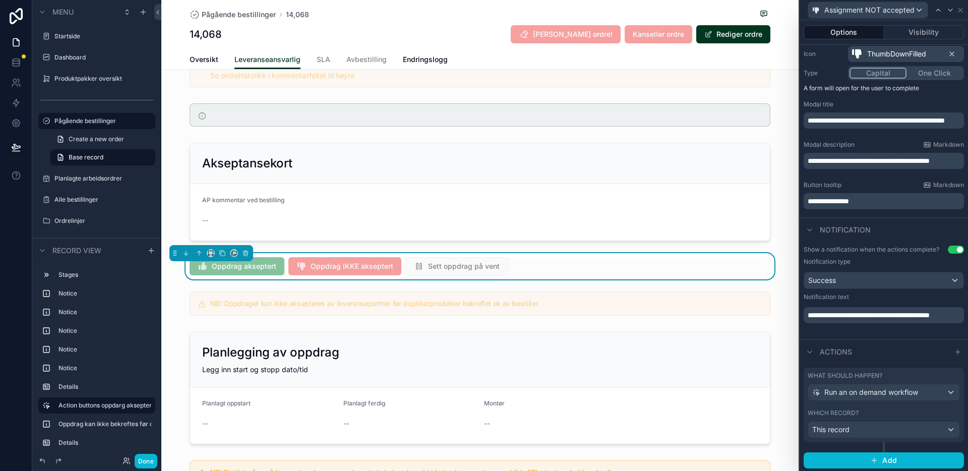
scroll to position [106, 0]
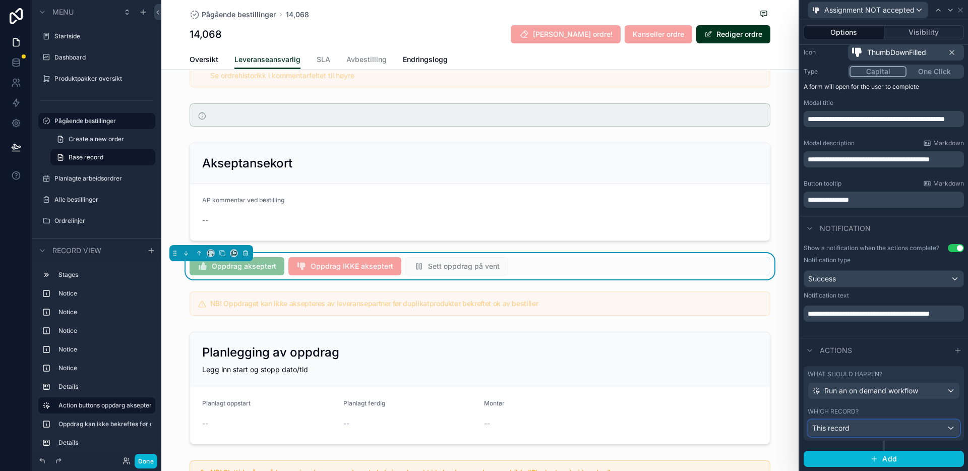
click at [880, 432] on div "This record" at bounding box center [883, 428] width 151 height 16
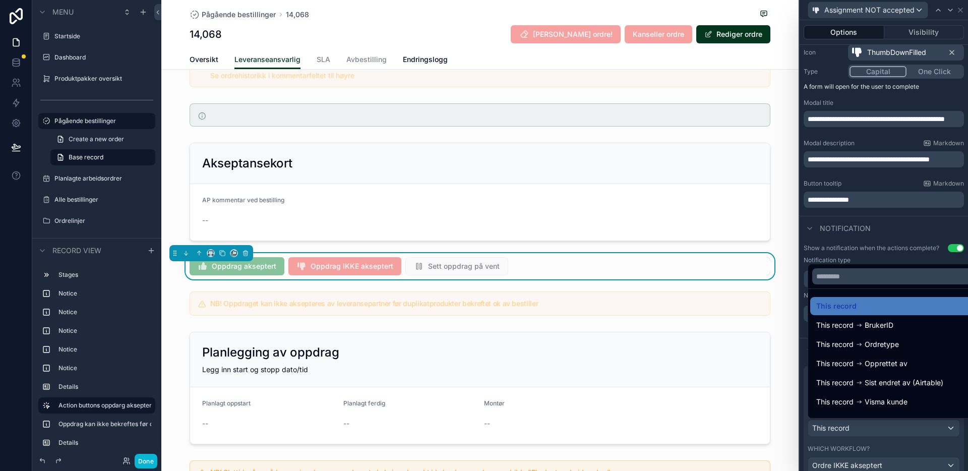
click at [880, 432] on div at bounding box center [884, 235] width 168 height 471
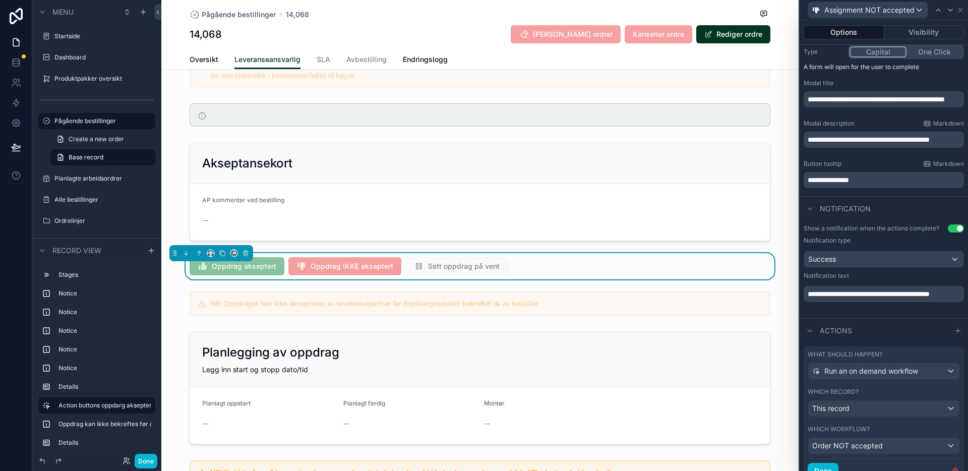
scroll to position [168, 0]
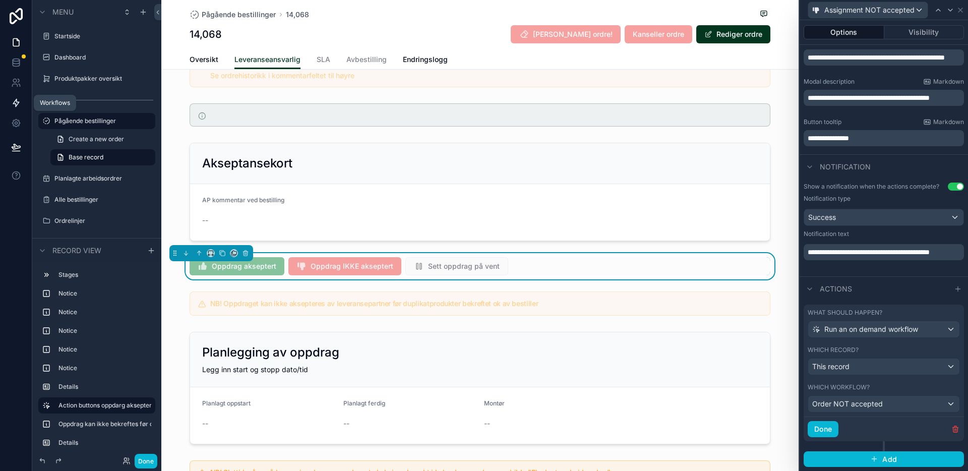
click at [19, 100] on icon at bounding box center [16, 103] width 10 height 10
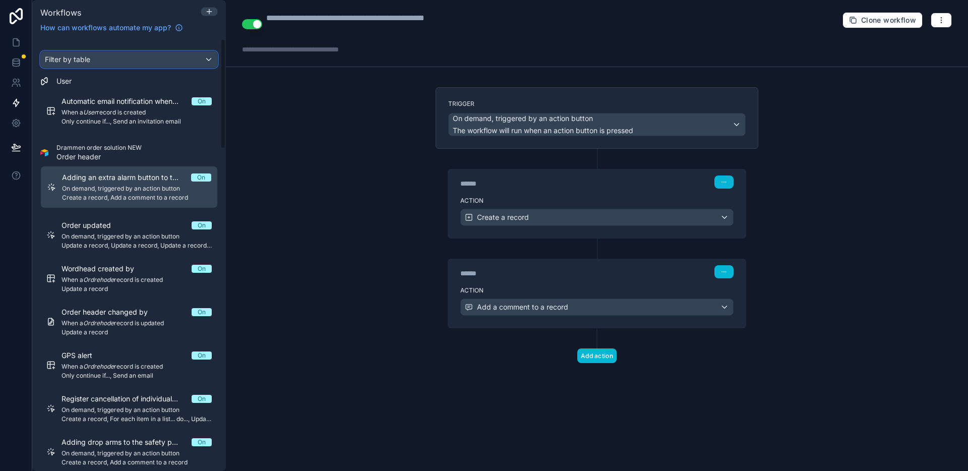
click at [127, 59] on div "Filter by table" at bounding box center [129, 59] width 176 height 16
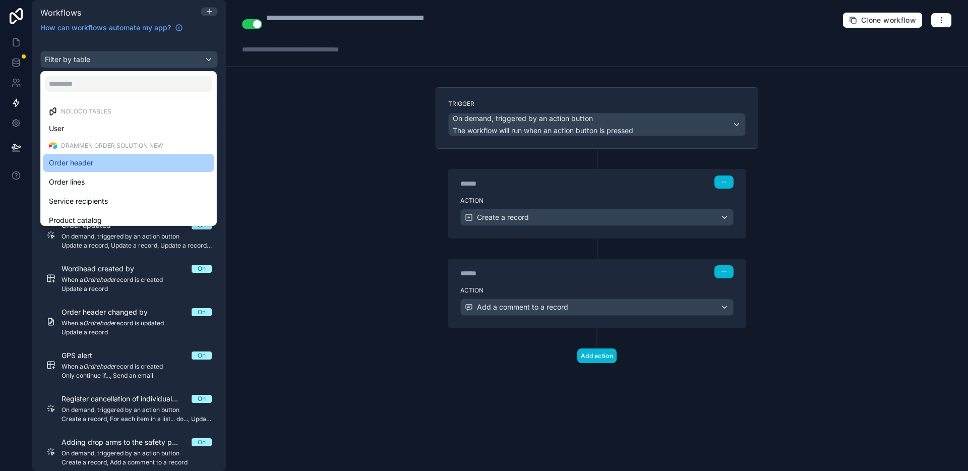
click at [116, 168] on div "Order header" at bounding box center [128, 163] width 159 height 12
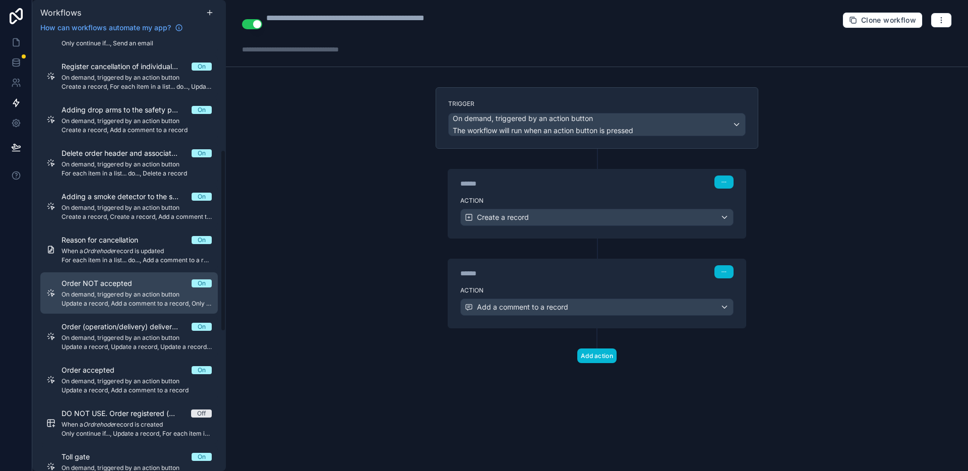
click at [146, 301] on span "Update a record, Add a comment to a record, Only continue if..., Send an email" at bounding box center [137, 303] width 150 height 8
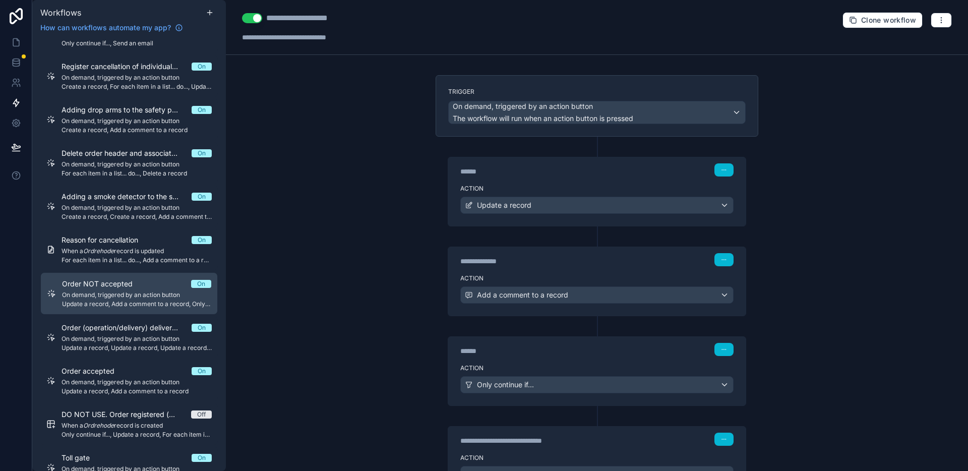
click at [381, 255] on div "**********" at bounding box center [597, 235] width 742 height 471
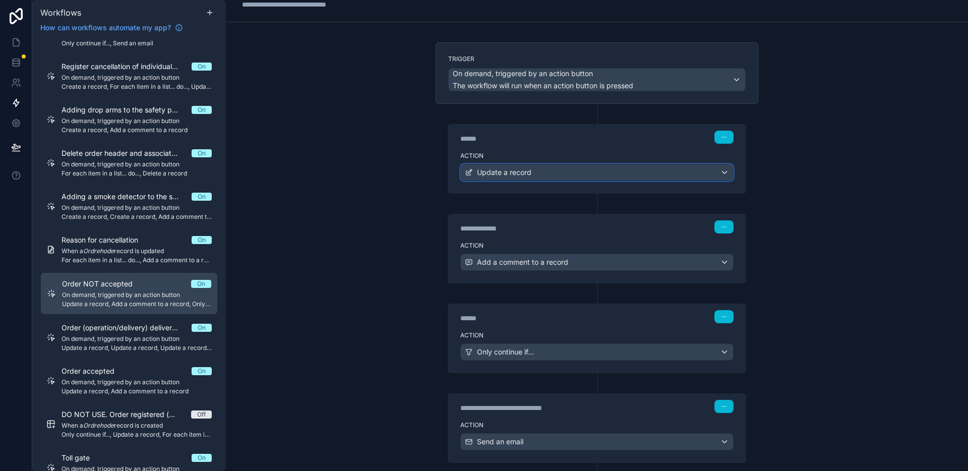
click at [534, 175] on div "Update a record" at bounding box center [597, 172] width 272 height 16
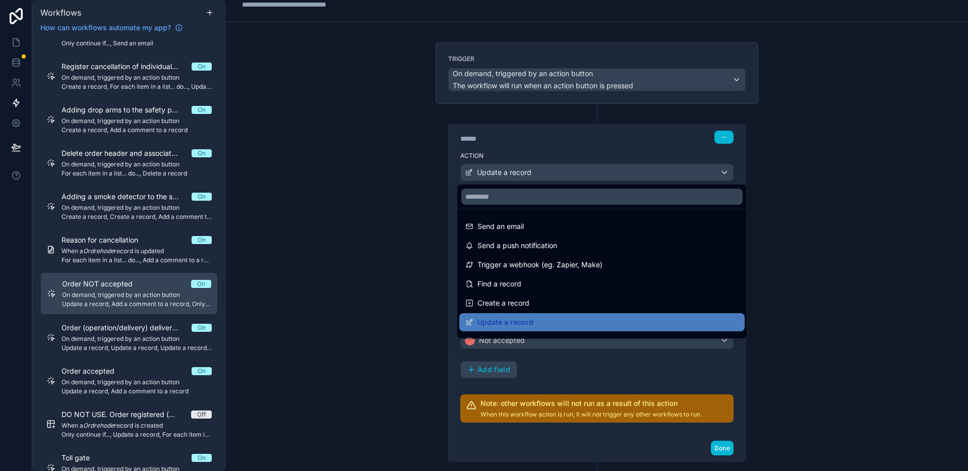
click at [408, 194] on div at bounding box center [484, 235] width 968 height 471
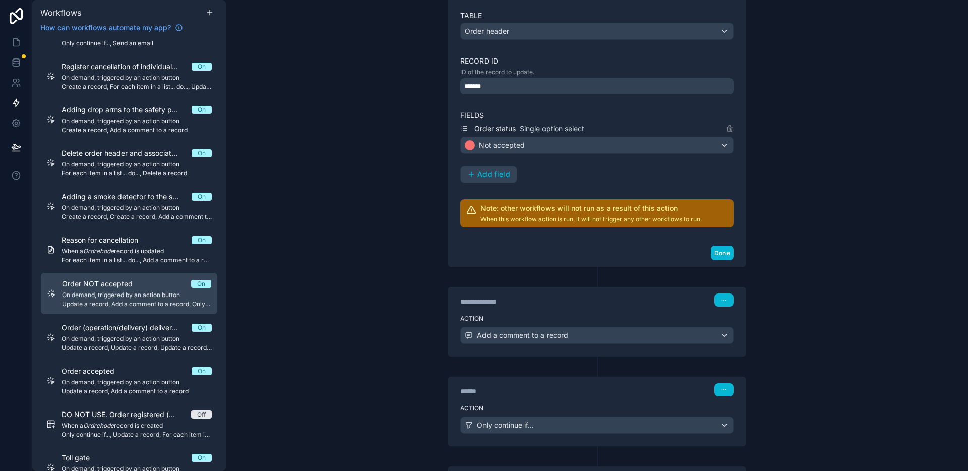
click at [417, 271] on div "**********" at bounding box center [597, 235] width 742 height 471
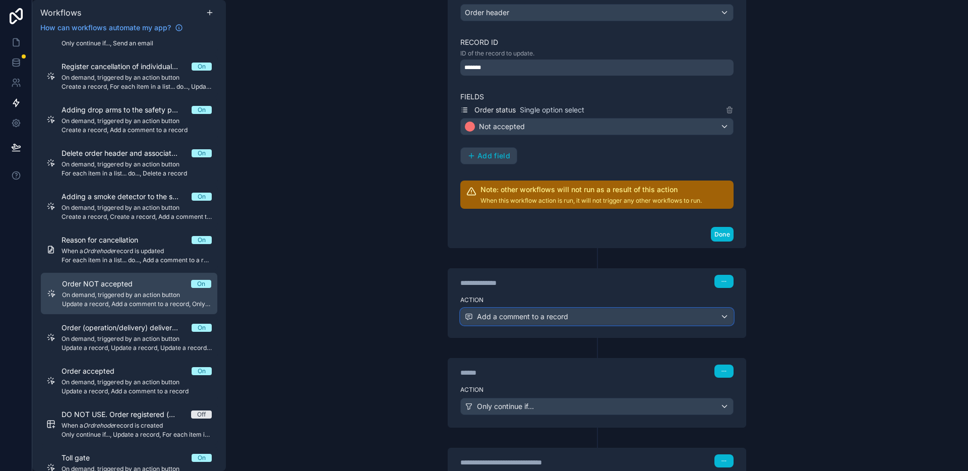
click at [527, 315] on font "Add a comment to a record" at bounding box center [522, 316] width 91 height 9
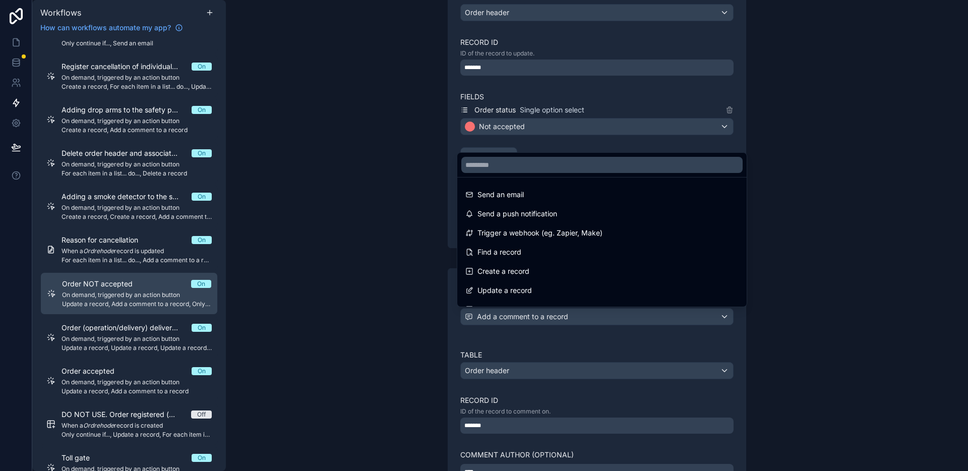
click at [399, 331] on div at bounding box center [484, 235] width 968 height 471
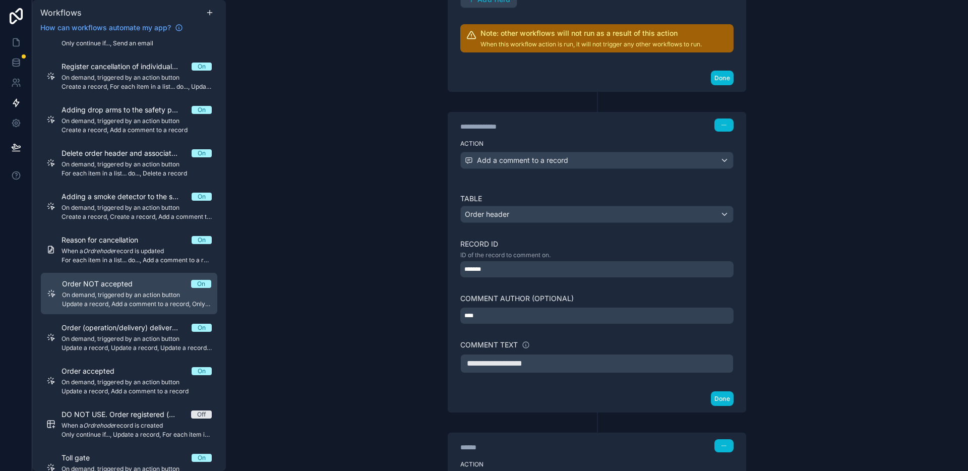
scroll to position [591, 0]
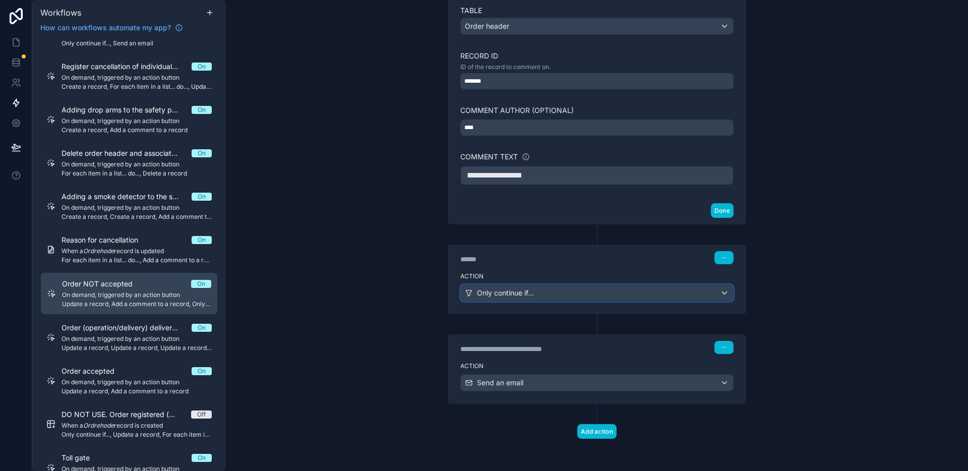
click at [504, 295] on span "Only continue if..." at bounding box center [505, 293] width 57 height 10
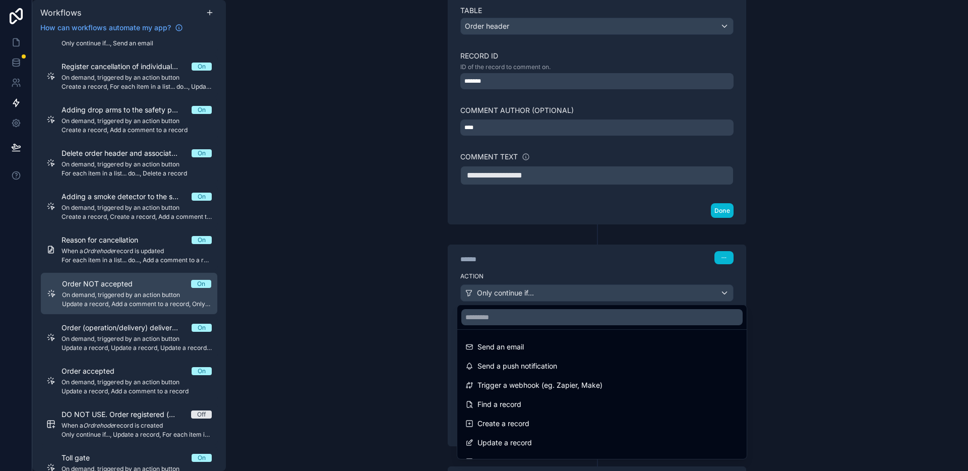
click at [389, 299] on div at bounding box center [484, 235] width 968 height 471
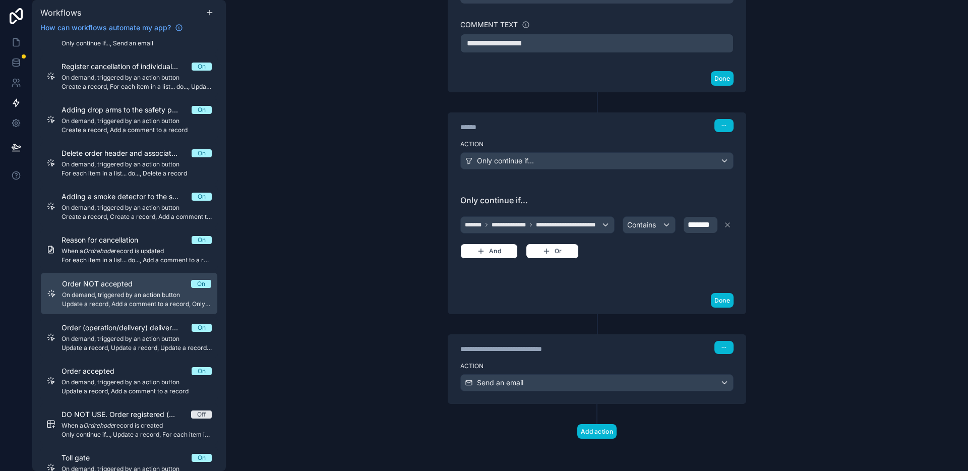
scroll to position [743, 0]
click at [514, 382] on span "Send an email" at bounding box center [500, 383] width 46 height 10
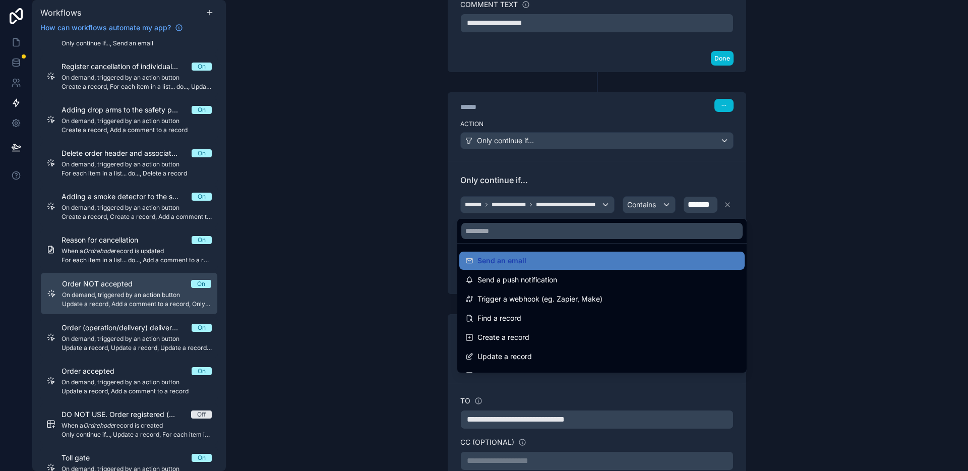
click at [420, 369] on div at bounding box center [484, 235] width 968 height 471
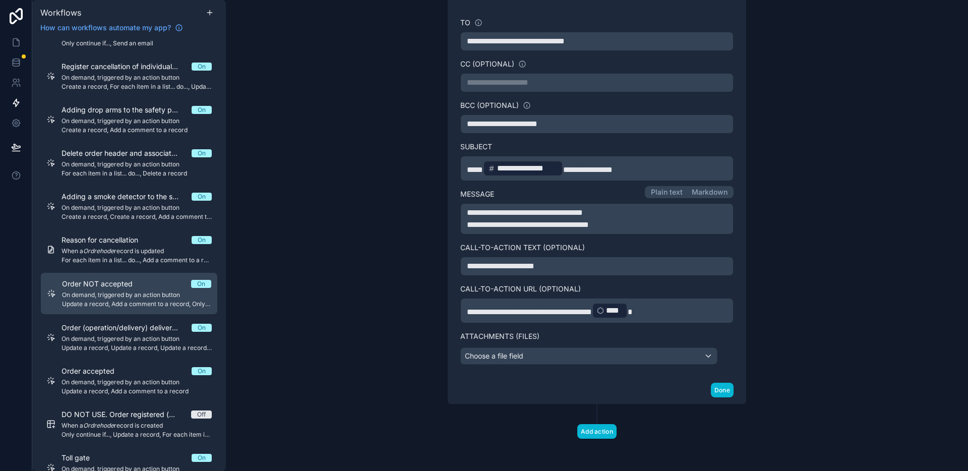
scroll to position [0, 0]
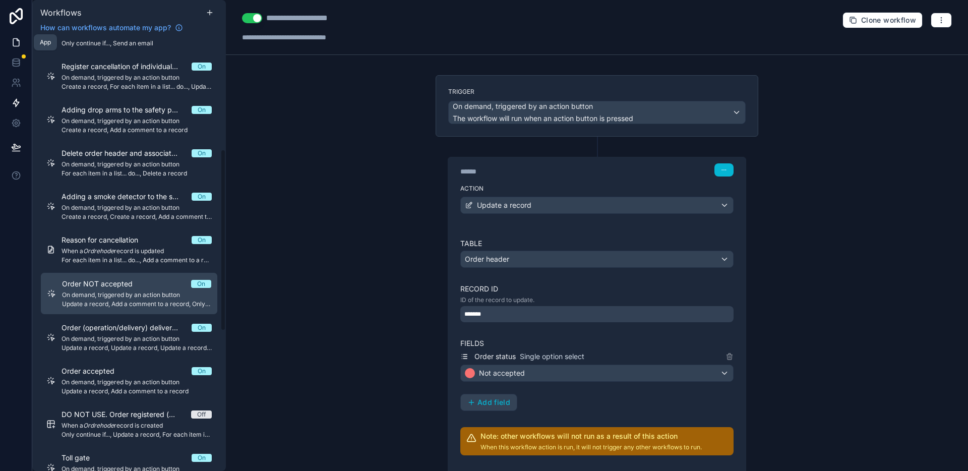
click at [24, 42] on link at bounding box center [16, 42] width 32 height 20
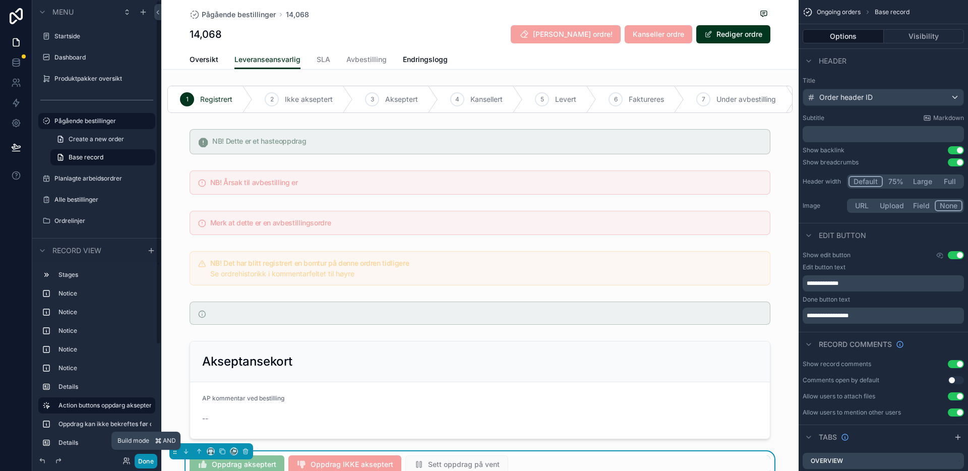
click at [151, 457] on font "Done" at bounding box center [146, 461] width 16 height 8
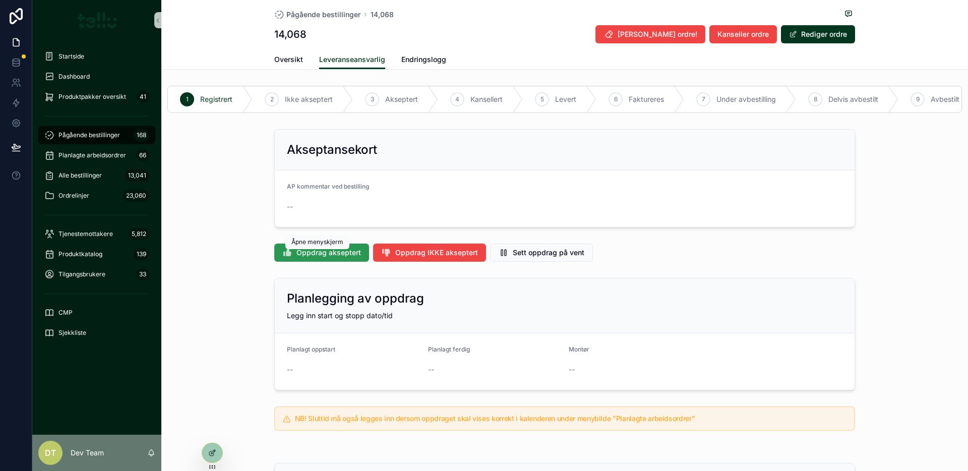
click at [314, 258] on span "Oppdrag akseptert" at bounding box center [328, 253] width 65 height 10
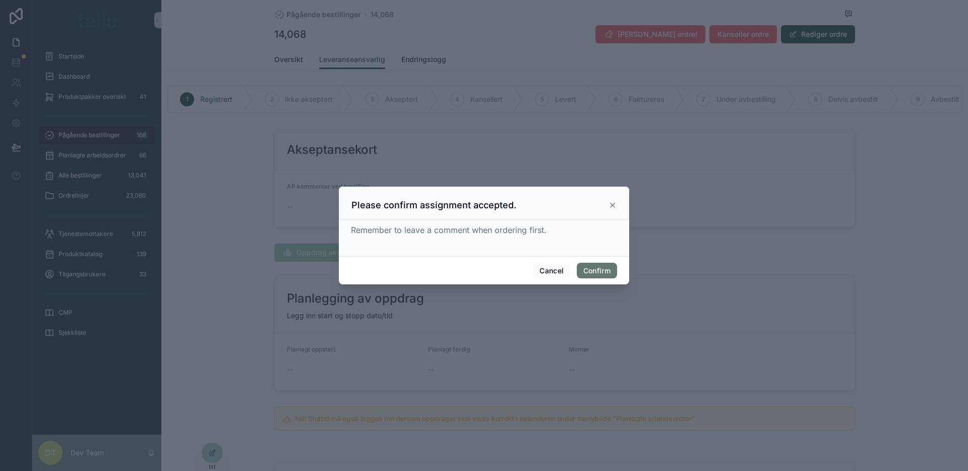
click at [594, 267] on button "Confirm" at bounding box center [597, 271] width 40 height 16
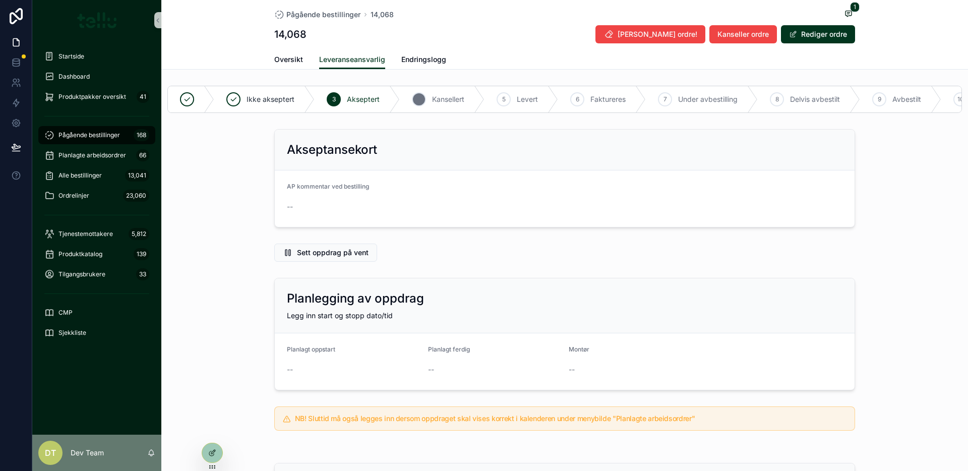
click at [453, 94] on span "Kansellert" at bounding box center [448, 99] width 32 height 10
click at [450, 96] on span "Kansellert" at bounding box center [448, 99] width 32 height 10
drag, startPoint x: 486, startPoint y: 131, endPoint x: 470, endPoint y: 129, distance: 16.2
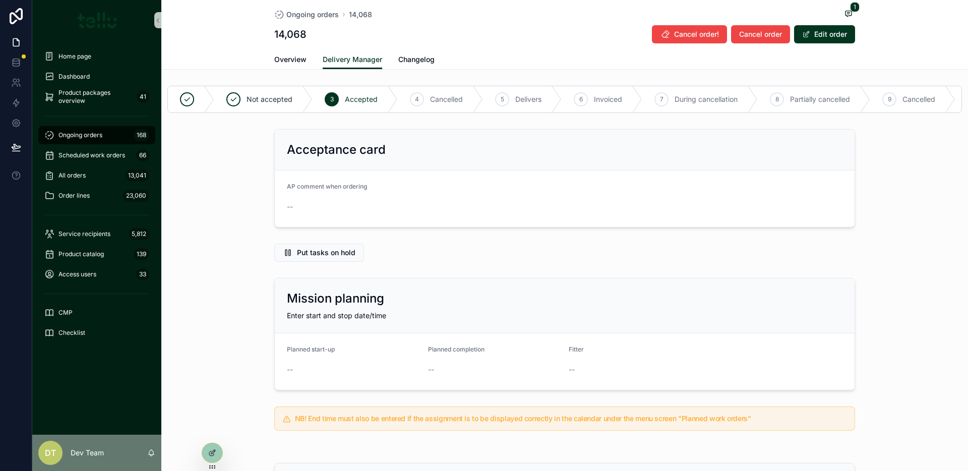
click at [621, 6] on div "Ongoing orders 14,068 1 14,068 Cancel order! Cancel order Edit order" at bounding box center [564, 25] width 581 height 50
click at [211, 454] on icon at bounding box center [213, 452] width 4 height 4
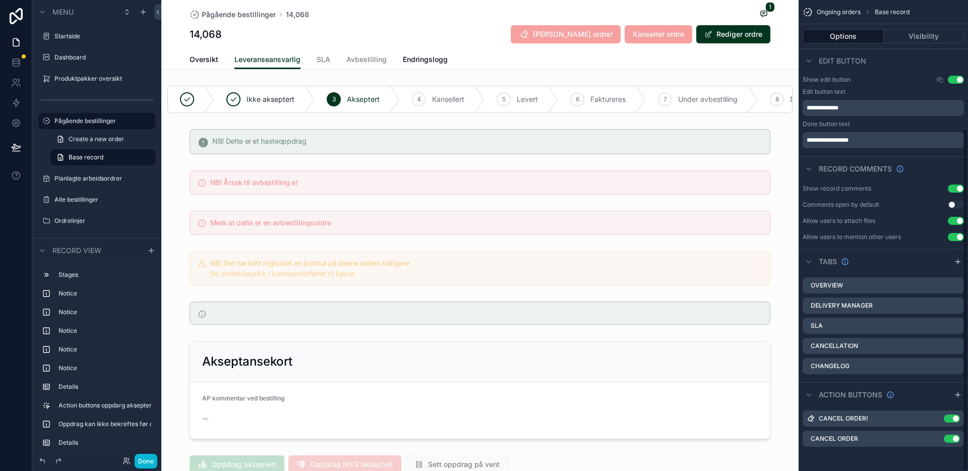
scroll to position [175, 0]
click at [937, 418] on icon "scrollable content" at bounding box center [936, 418] width 8 height 8
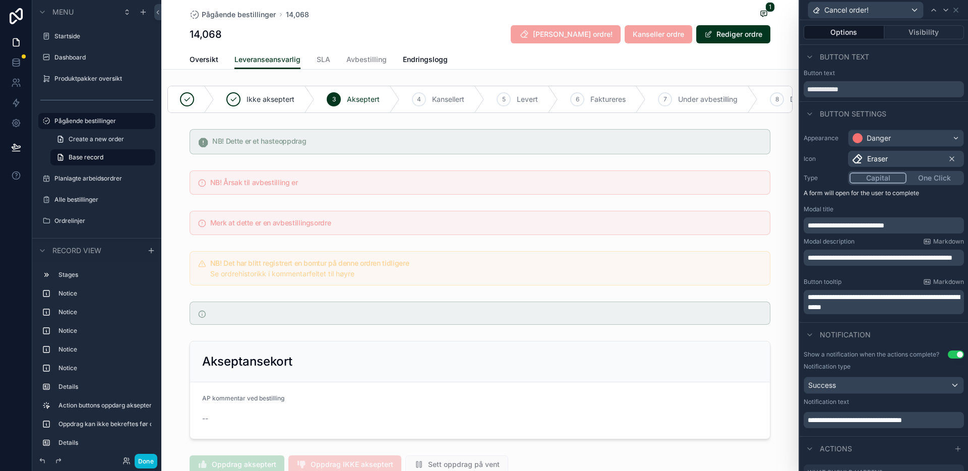
scroll to position [98, 0]
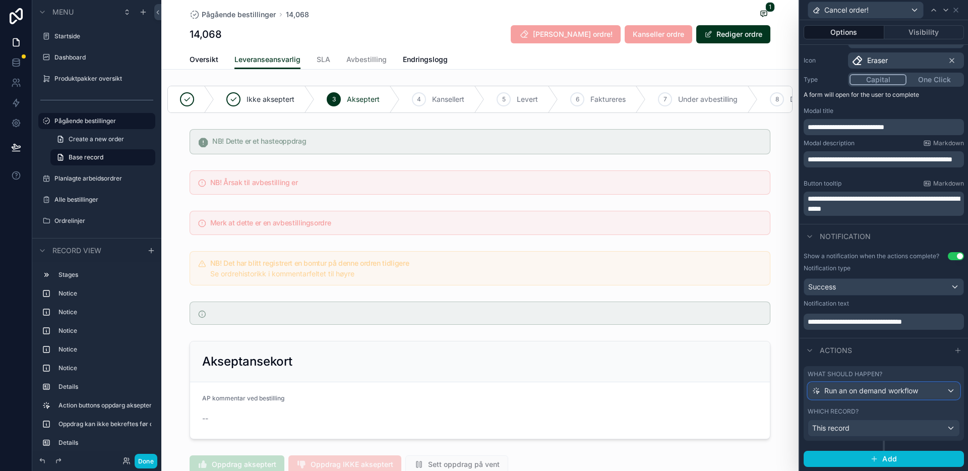
click at [866, 393] on font "Run an on demand workflow" at bounding box center [871, 390] width 94 height 9
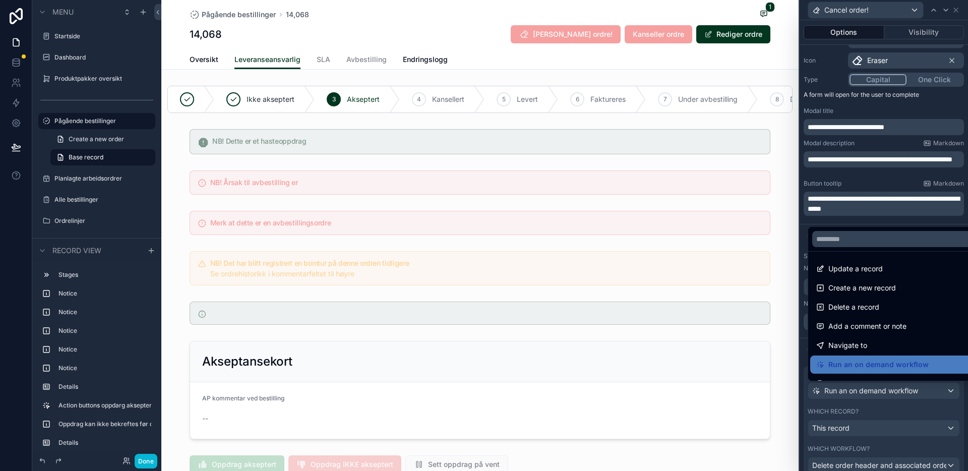
click at [866, 393] on div at bounding box center [884, 235] width 168 height 471
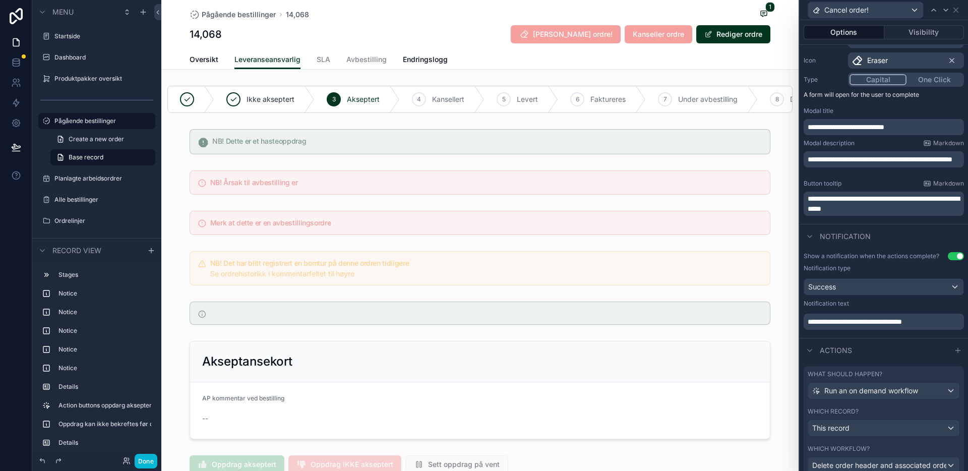
scroll to position [160, 0]
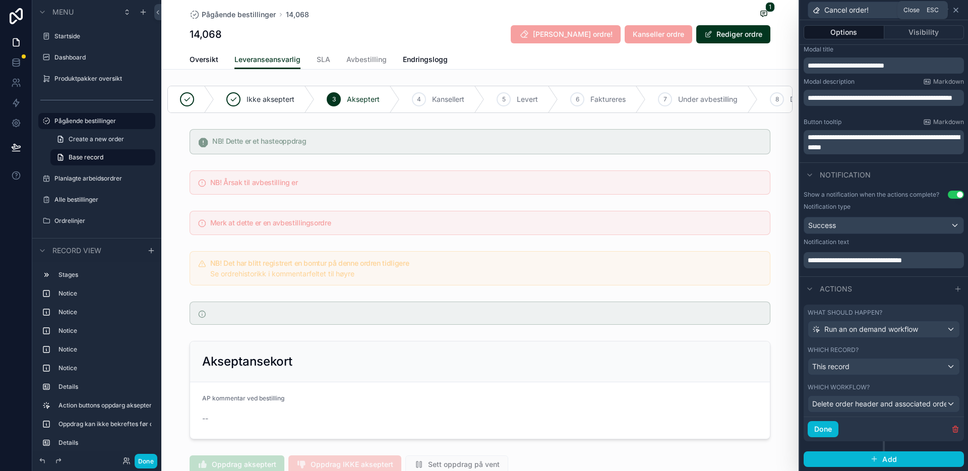
click at [958, 11] on icon at bounding box center [956, 10] width 8 height 8
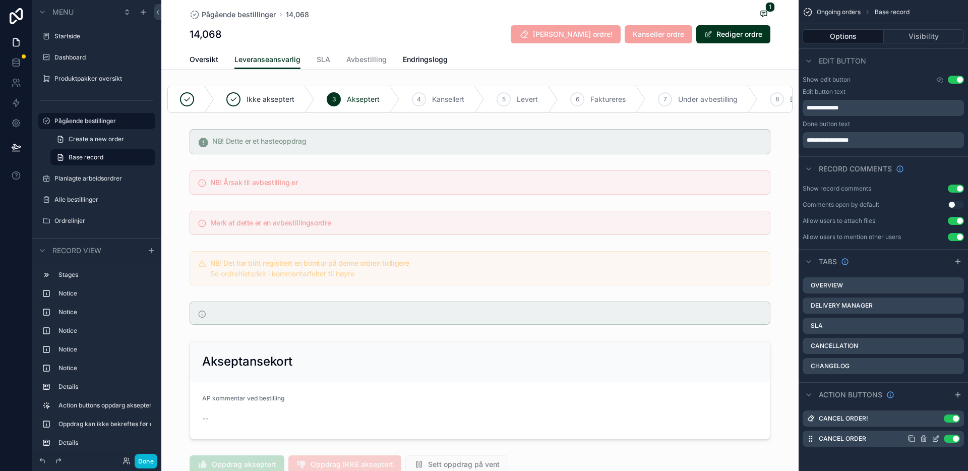
click at [935, 440] on icon "scrollable content" at bounding box center [936, 439] width 8 height 8
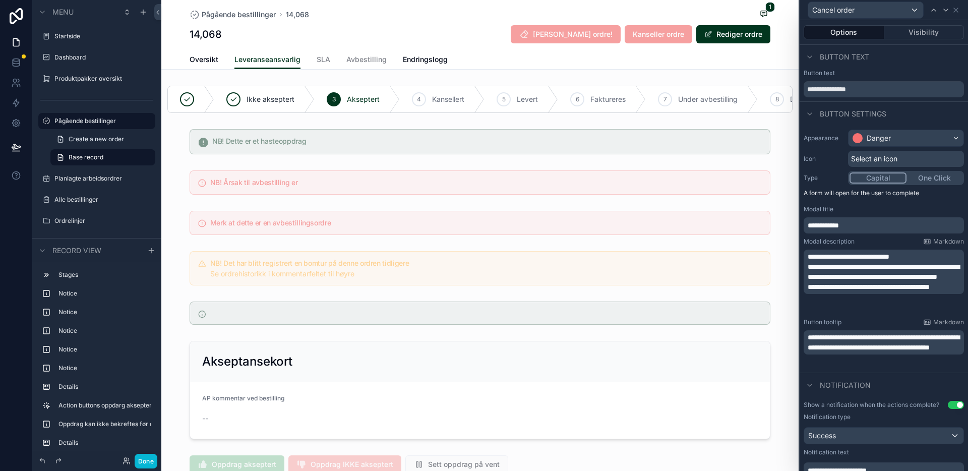
scroll to position [149, 0]
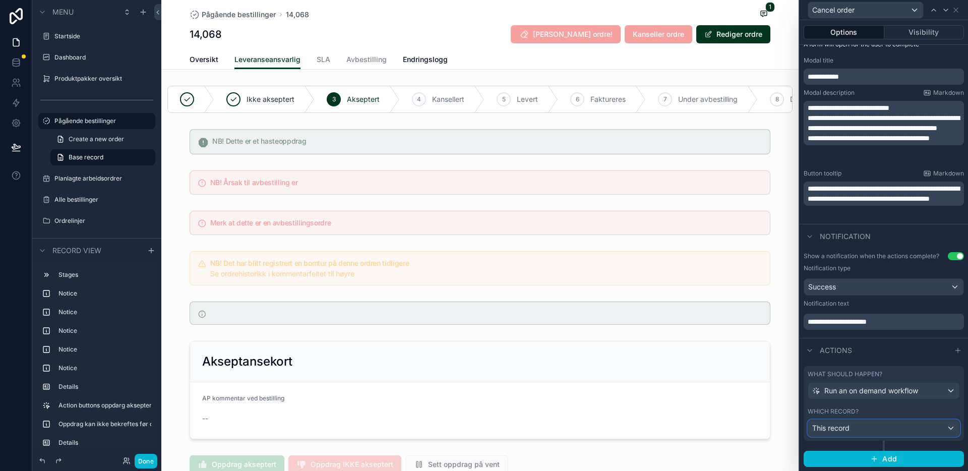
click at [854, 431] on div "This record" at bounding box center [883, 428] width 151 height 16
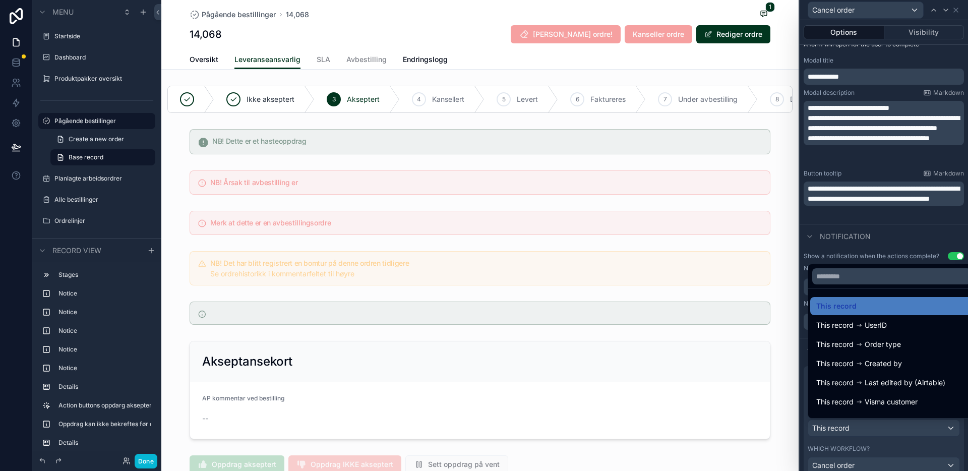
click at [855, 431] on div at bounding box center [884, 235] width 168 height 471
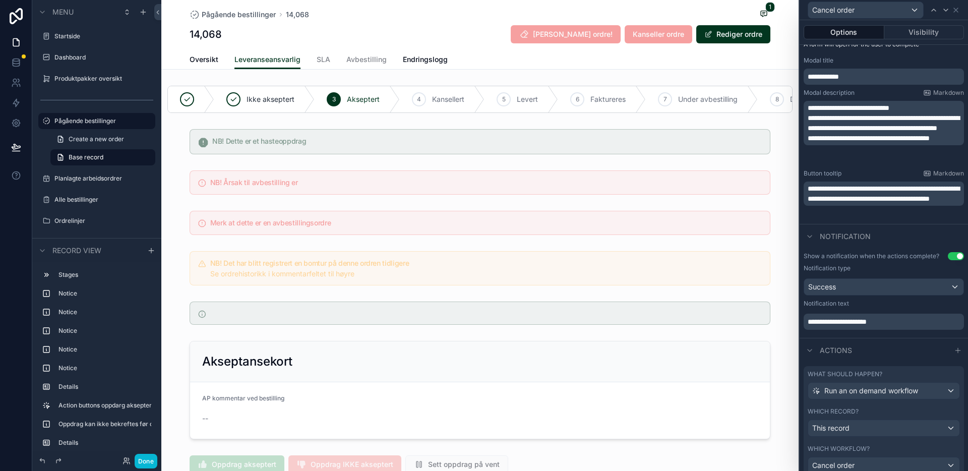
scroll to position [210, 0]
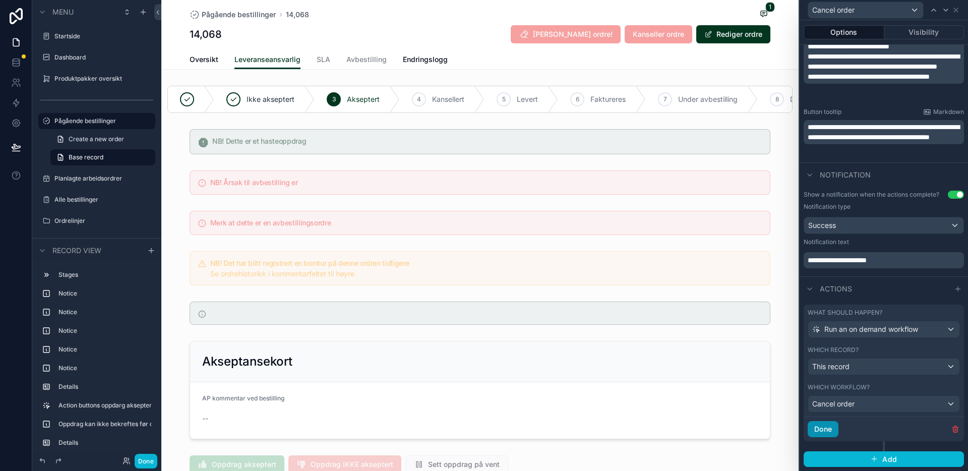
click at [826, 430] on font "Done" at bounding box center [823, 428] width 18 height 9
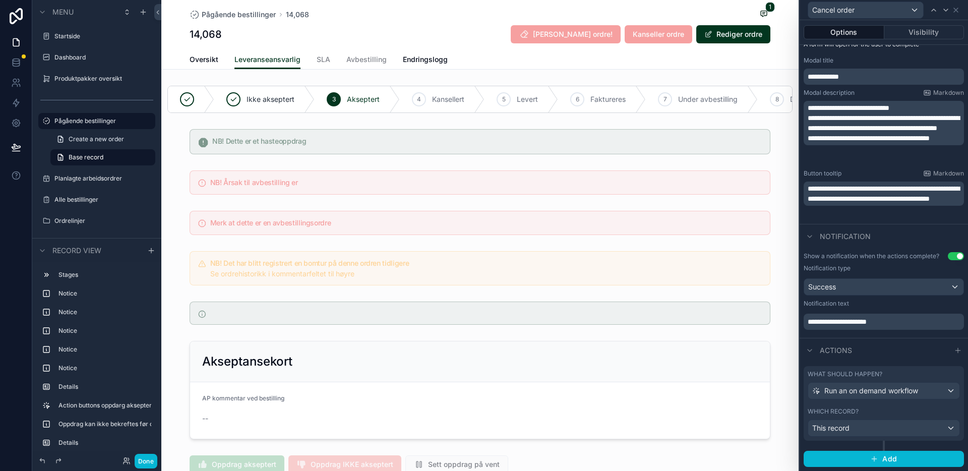
scroll to position [149, 0]
click at [154, 461] on button "Done" at bounding box center [146, 461] width 23 height 15
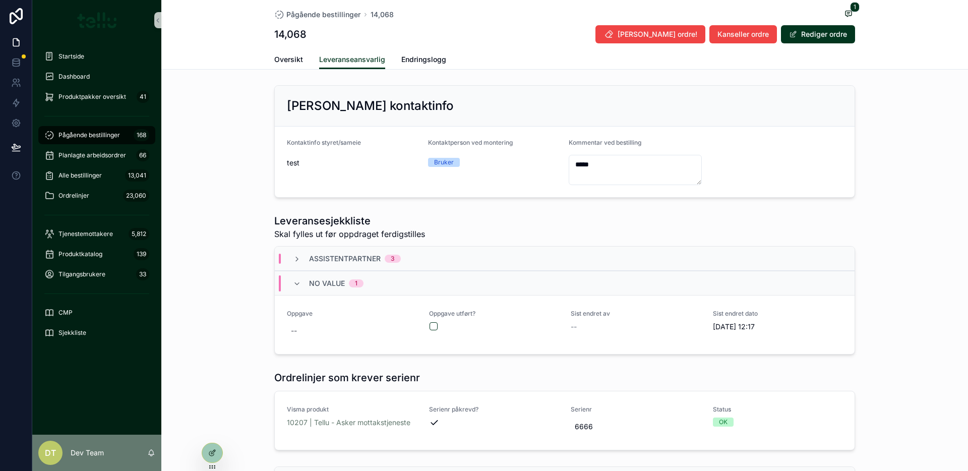
scroll to position [0, 0]
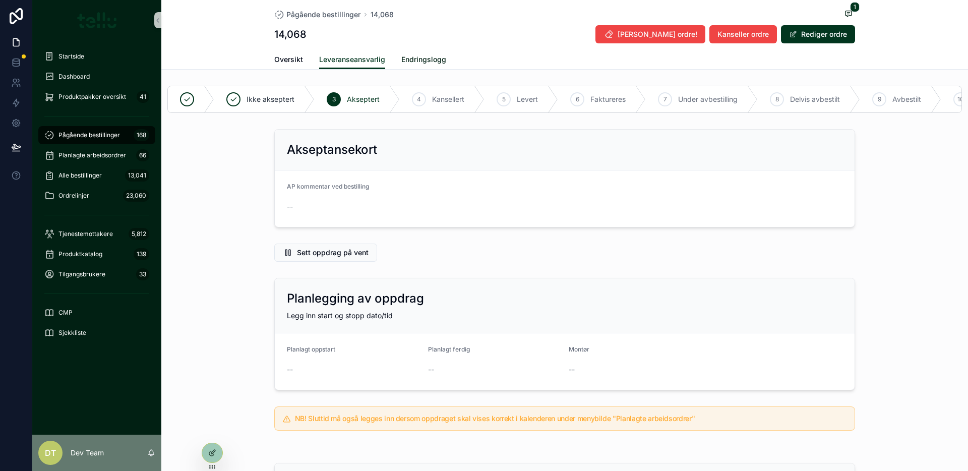
click at [439, 61] on span "Endringslogg" at bounding box center [423, 59] width 45 height 10
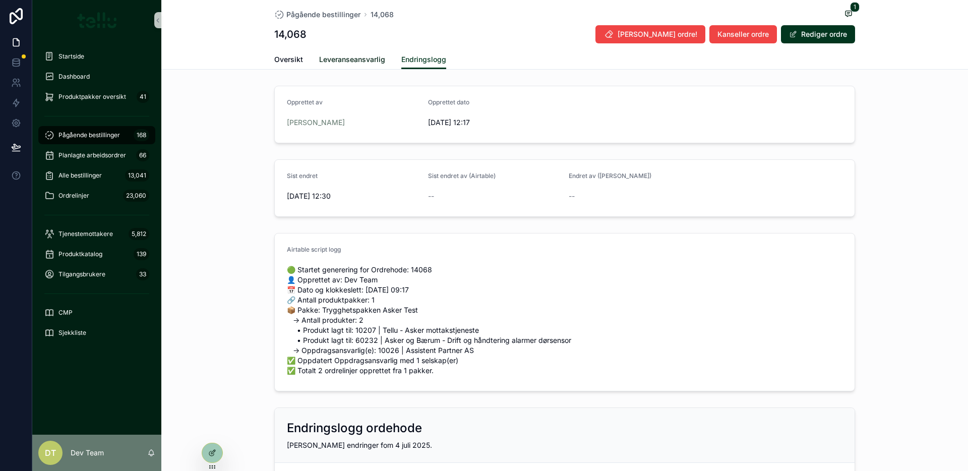
click at [365, 58] on span "Leveranseansvarlig" at bounding box center [352, 59] width 66 height 10
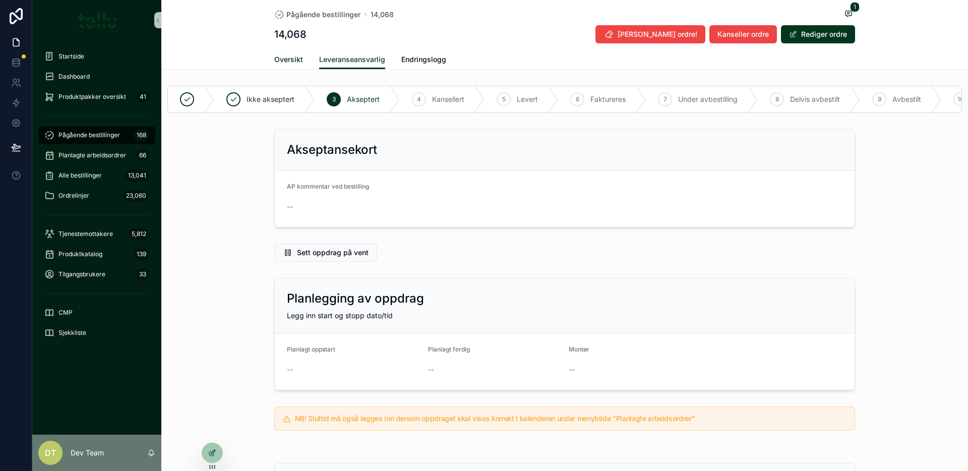
click at [292, 59] on span "Oversikt" at bounding box center [288, 59] width 29 height 10
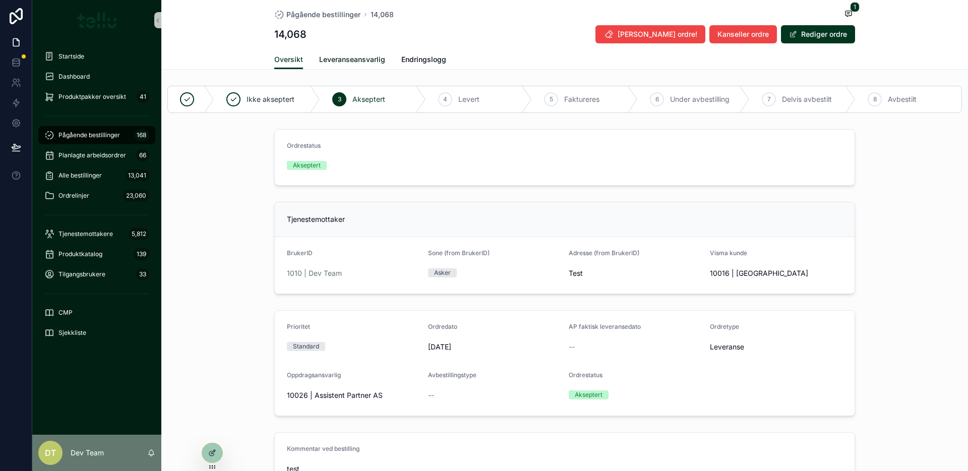
click at [340, 50] on link "Leveranseansvarlig" at bounding box center [352, 60] width 66 height 20
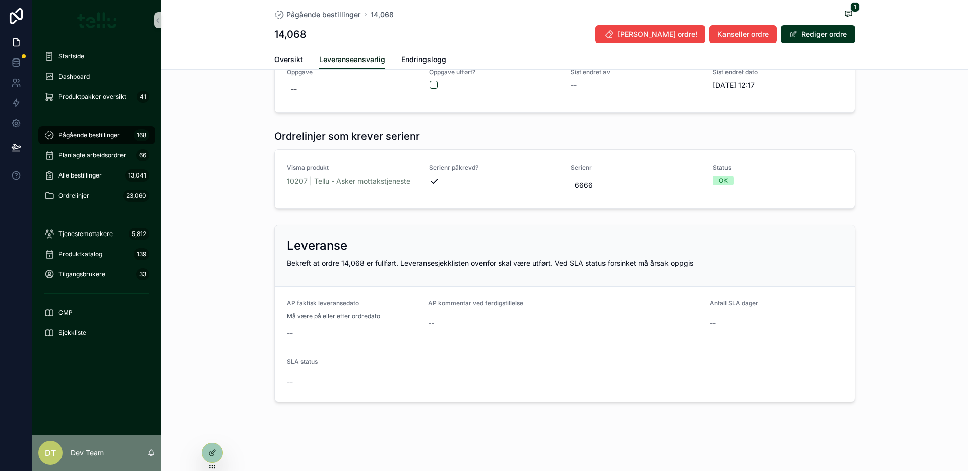
scroll to position [621, 0]
click at [341, 36] on div "14,068 [PERSON_NAME] ordre! Kanseller ordre [PERSON_NAME] ordre" at bounding box center [564, 34] width 581 height 19
click at [339, 19] on div "Pågående bestillinger 14,068 1" at bounding box center [564, 14] width 581 height 13
click at [341, 17] on span "Pågående bestillinger" at bounding box center [323, 15] width 74 height 10
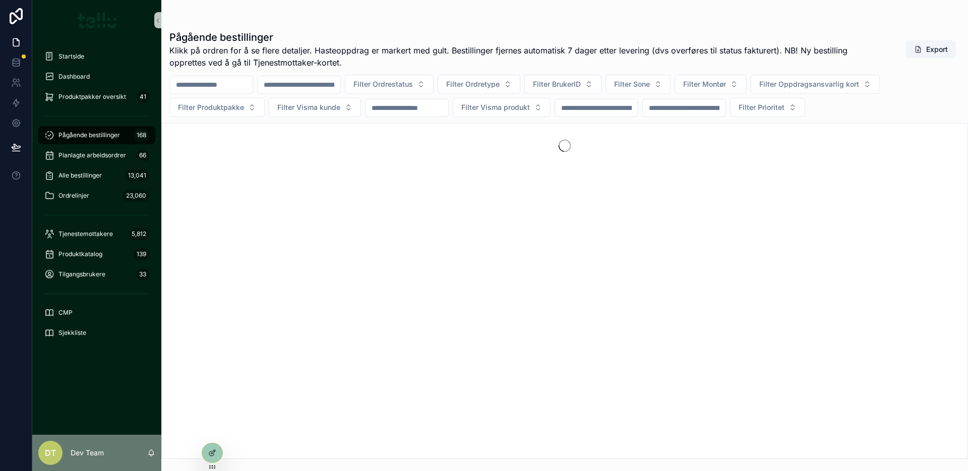
click at [524, 24] on div "Pågående bestillinger Klikk på ordren for å se flere detaljer. Hasteoppdrag [PE…" at bounding box center [564, 241] width 807 height 435
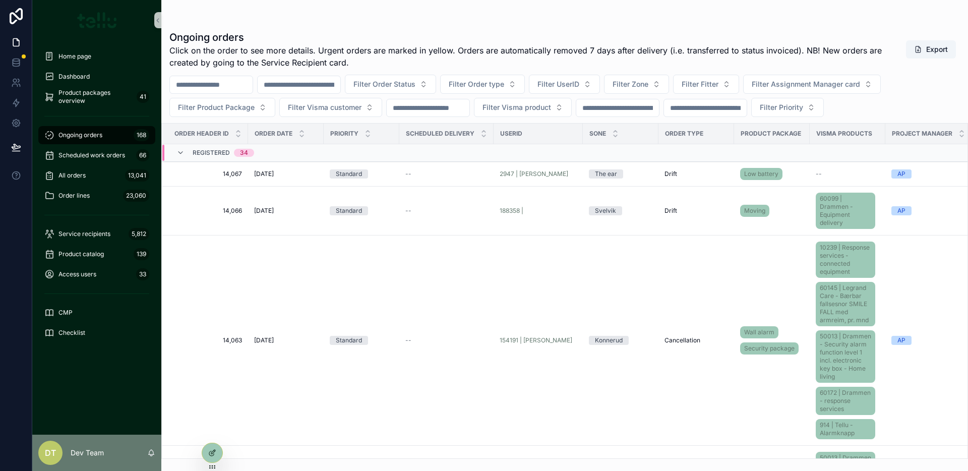
click at [630, 15] on div "Ongoing orders Click on the order to see more details. Urgent orders are marked…" at bounding box center [564, 229] width 807 height 459
drag, startPoint x: 93, startPoint y: 358, endPoint x: 88, endPoint y: 341, distance: 18.2
click at [92, 355] on div "Home page Dashboard Product packages overview 41 Ongoing orders 168 Scheduled w…" at bounding box center [96, 237] width 129 height 394
click at [88, 336] on div "Checklist" at bounding box center [96, 333] width 105 height 16
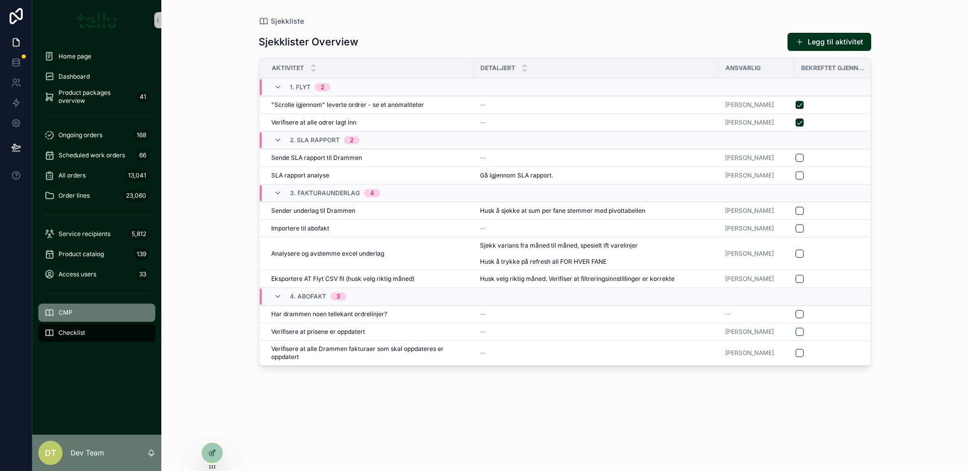
click at [78, 309] on div "CMP" at bounding box center [96, 313] width 105 height 16
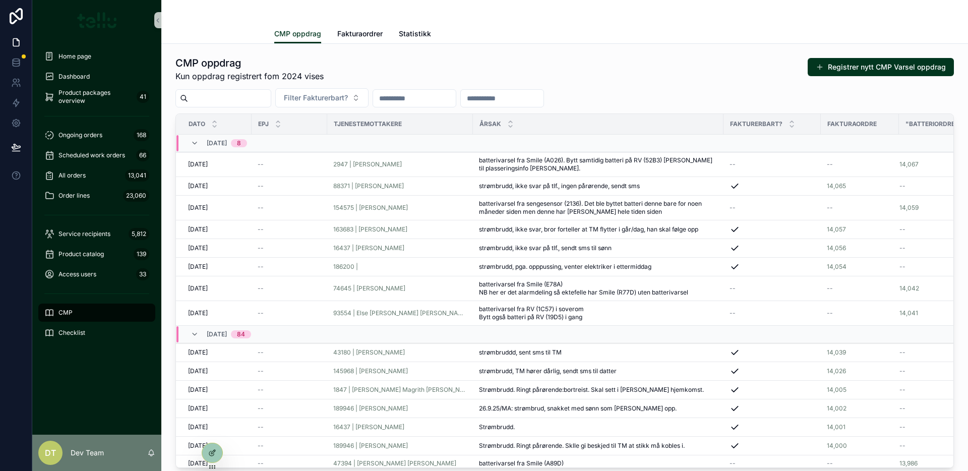
click at [642, 47] on div "CMP oppdrag Kun oppdrag registrert fom 2024 vises Registrer nytt CMP Varsel opp…" at bounding box center [564, 290] width 807 height 493
